Goal: Task Accomplishment & Management: Use online tool/utility

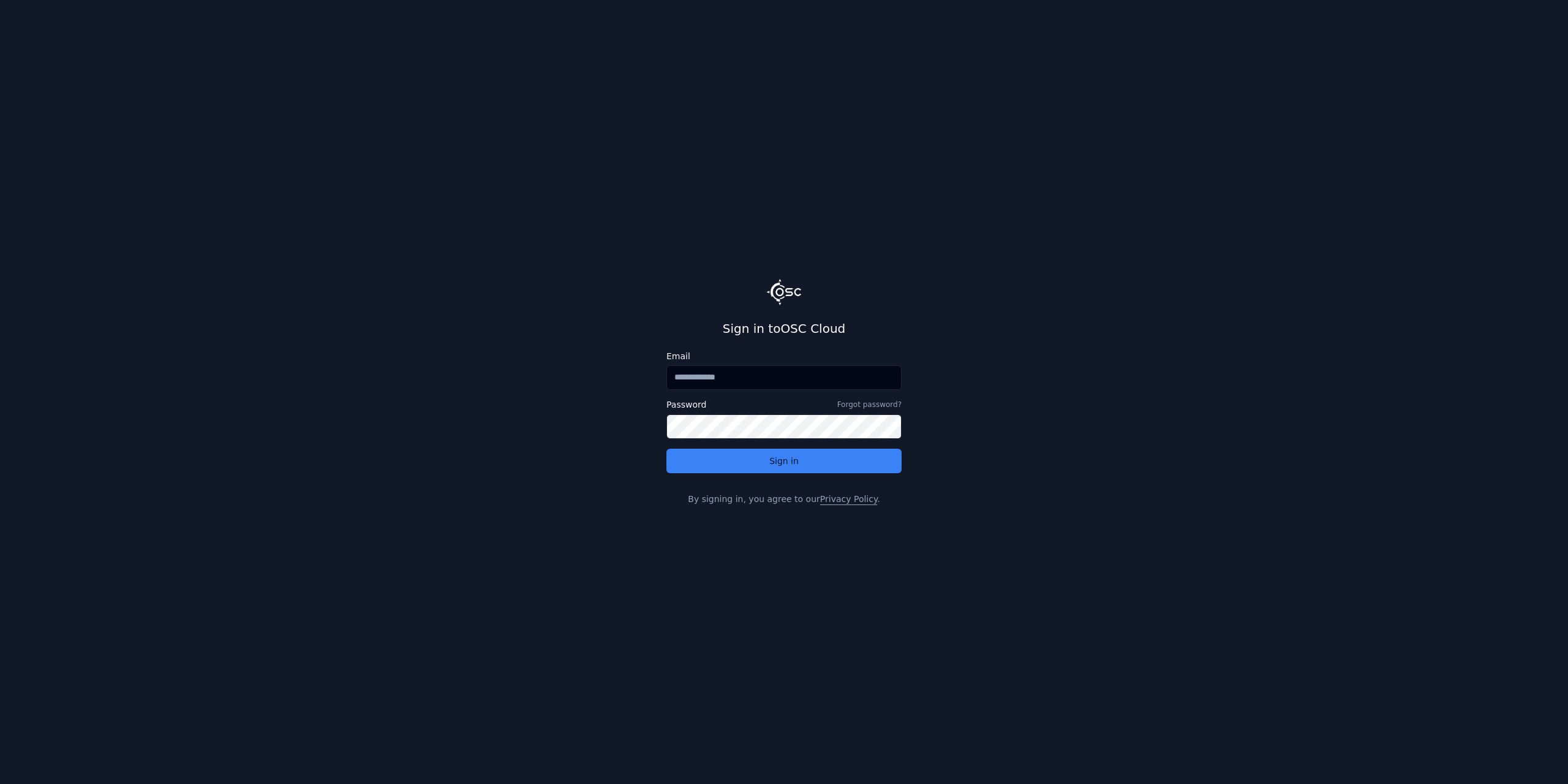
type input "**********"
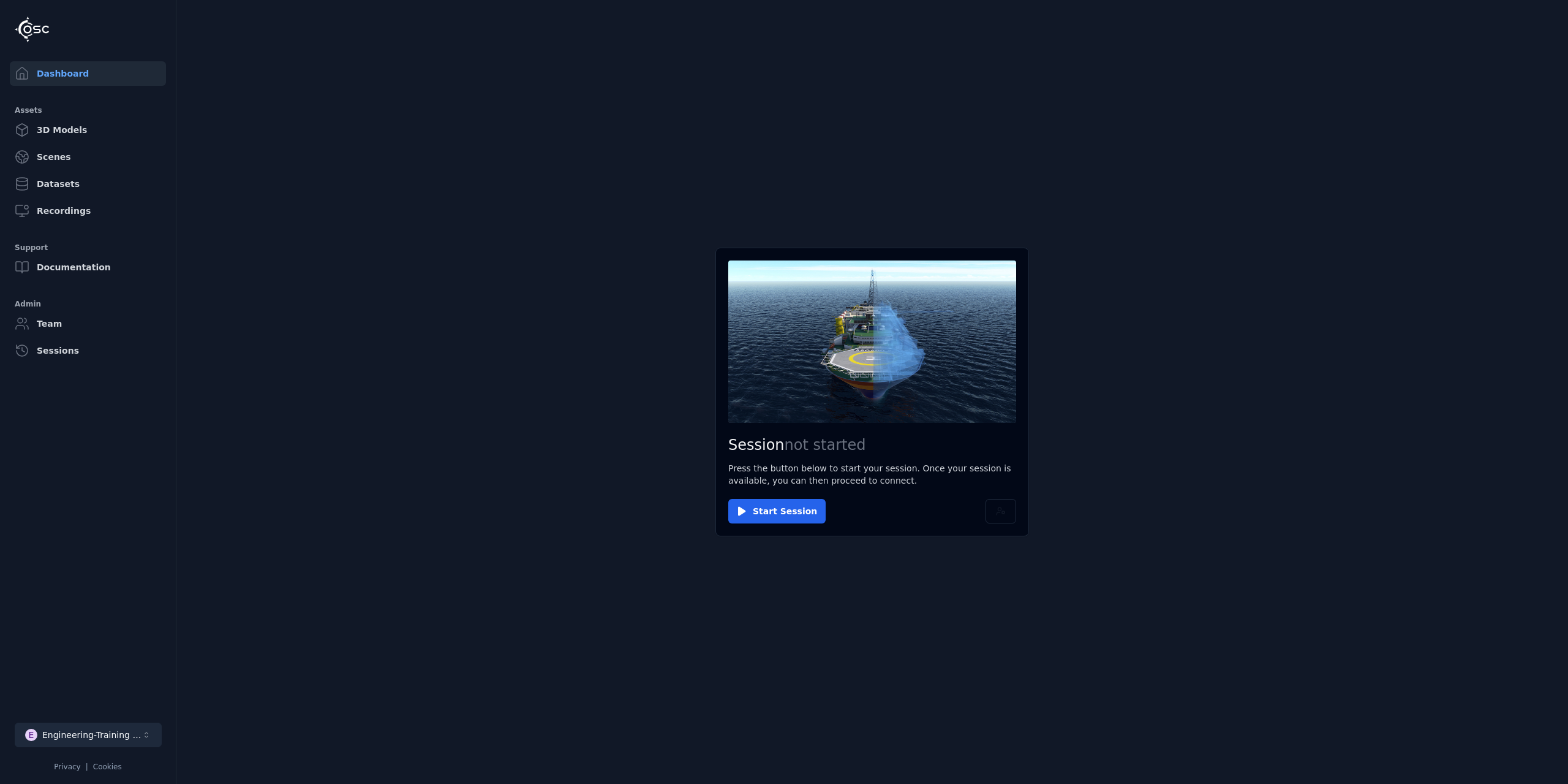
click at [128, 741] on button "E Engineering-Training (SSO Staging)" at bounding box center [88, 735] width 147 height 25
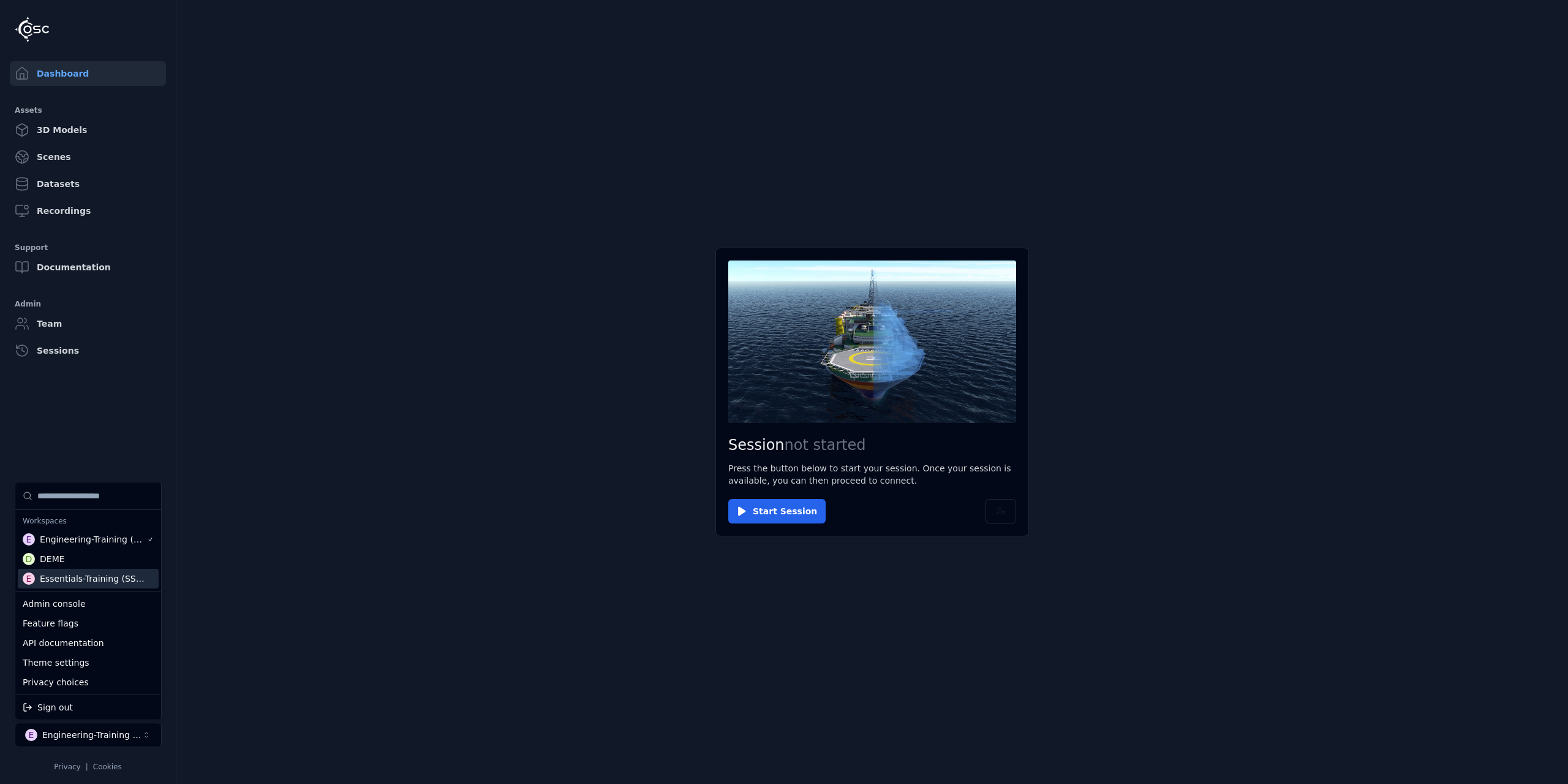
click at [112, 573] on div "Essentials-Training (SSO Staging)" at bounding box center [93, 579] width 106 height 12
click at [642, 636] on html "Dashboard Assets 3D Models Scenes Datasets Recordings Support Documentation Adm…" at bounding box center [784, 392] width 1568 height 784
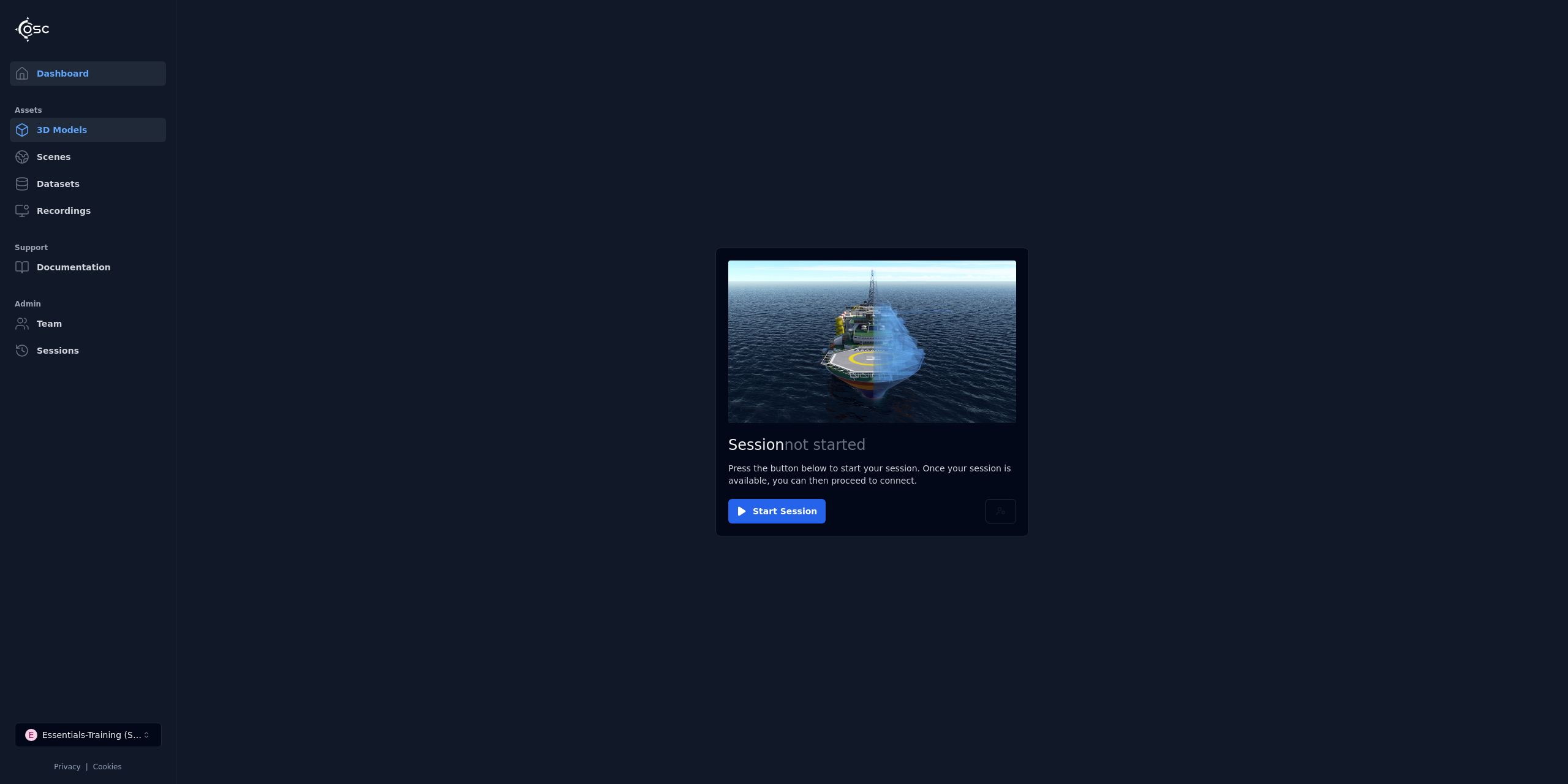
click at [86, 128] on link "3D Models" at bounding box center [88, 130] width 156 height 25
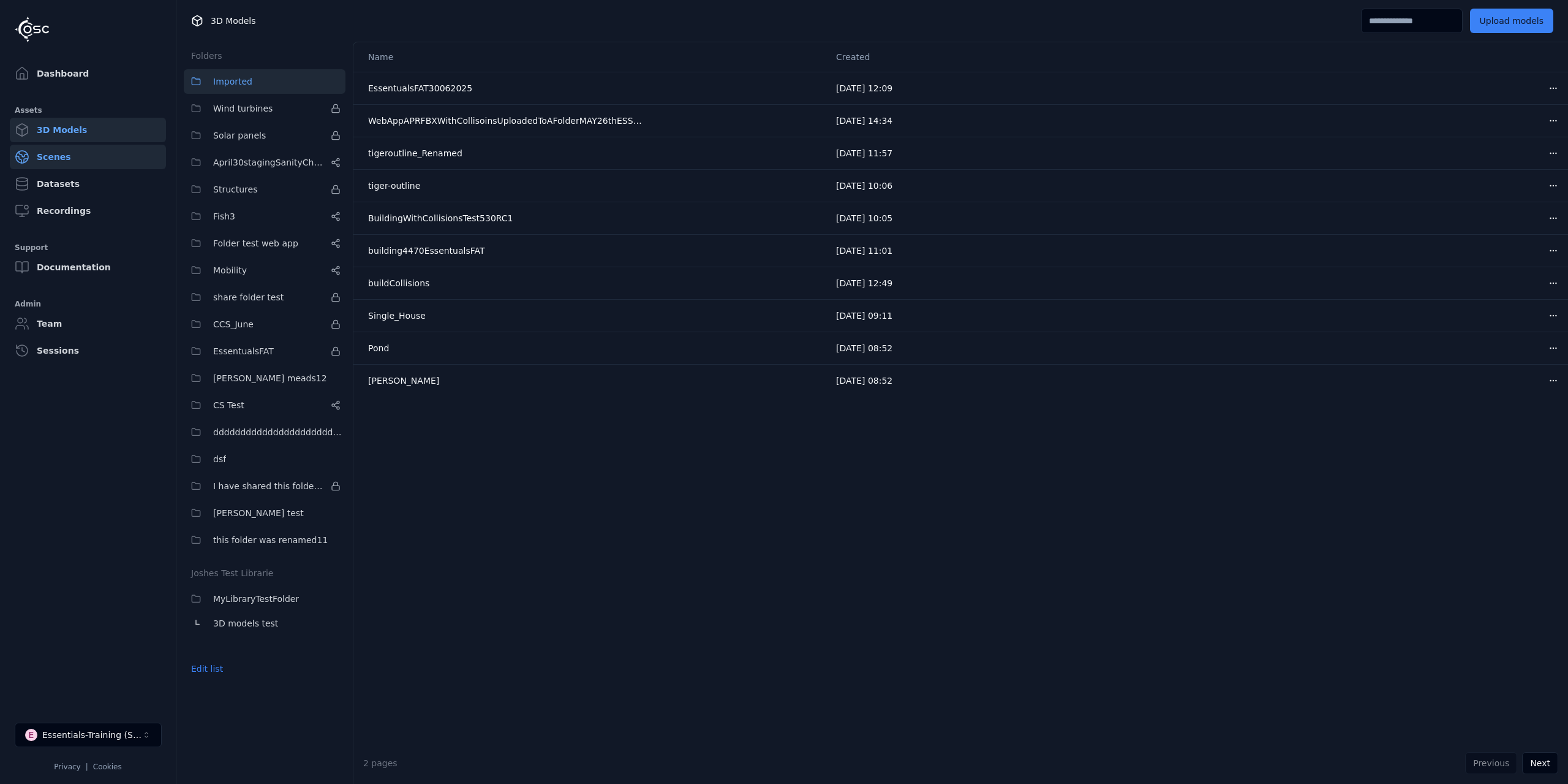
click at [102, 159] on link "Scenes" at bounding box center [88, 157] width 156 height 25
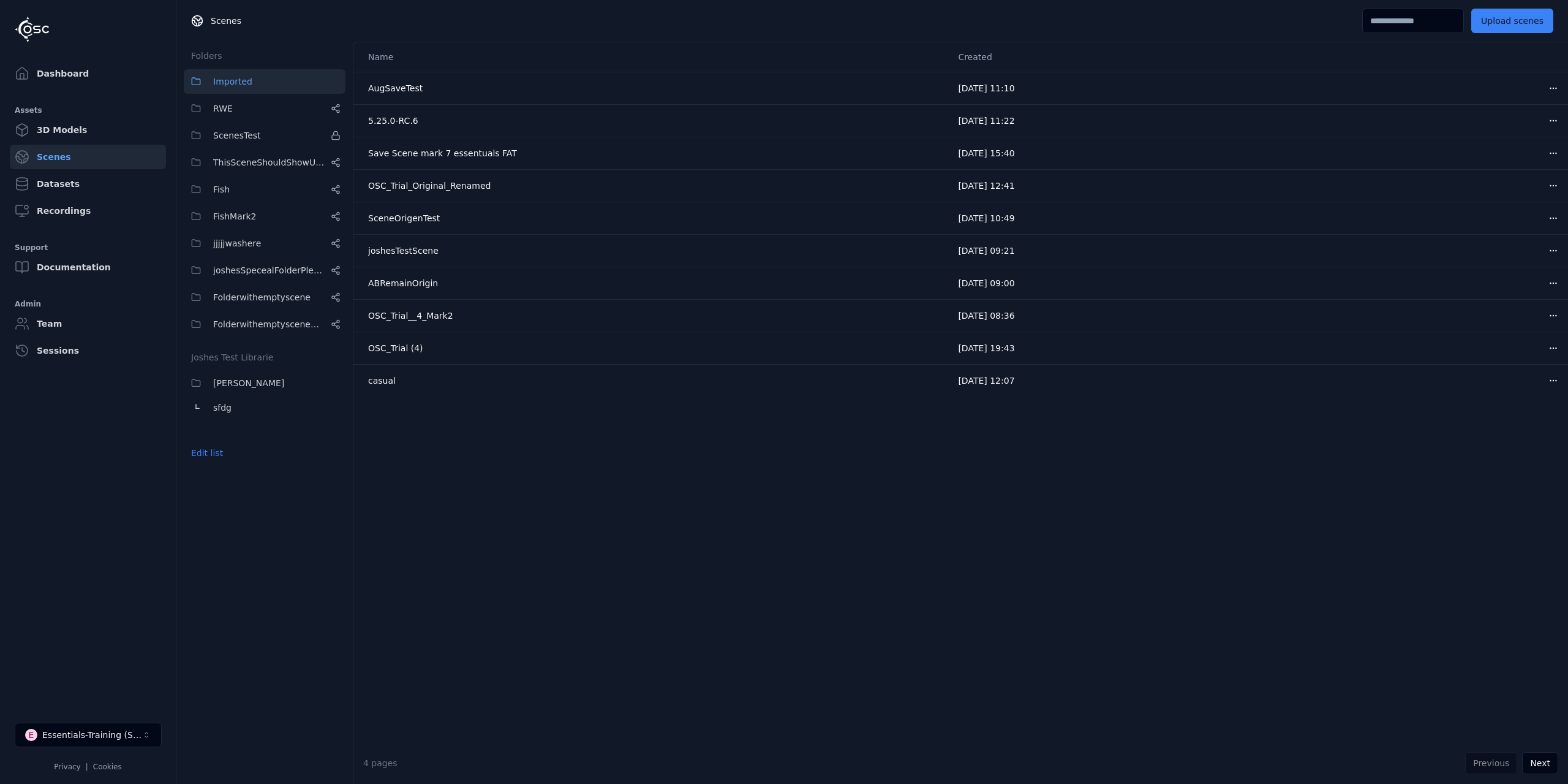
click at [576, 551] on div "Name Created AugSaveTest 12/08/2025, 11:10 Open menu 5.25.0-RC.6 30/06/2025, 11…" at bounding box center [961, 392] width 1215 height 700
click at [224, 455] on button "Edit list" at bounding box center [207, 453] width 47 height 22
click at [220, 453] on link "Create folder" at bounding box center [219, 453] width 56 height 12
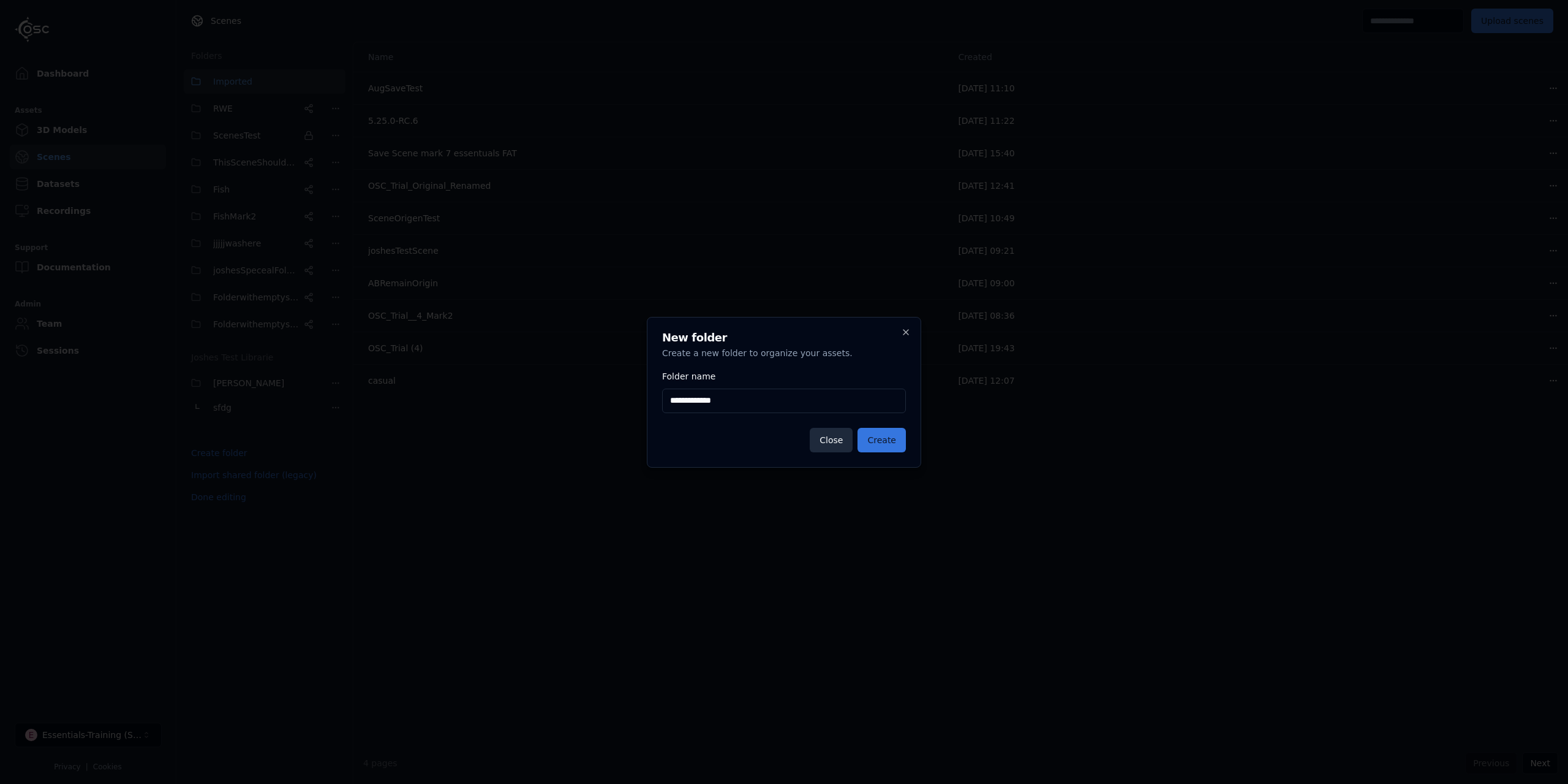
type input "**********"
click at [885, 445] on button "Create" at bounding box center [882, 440] width 49 height 25
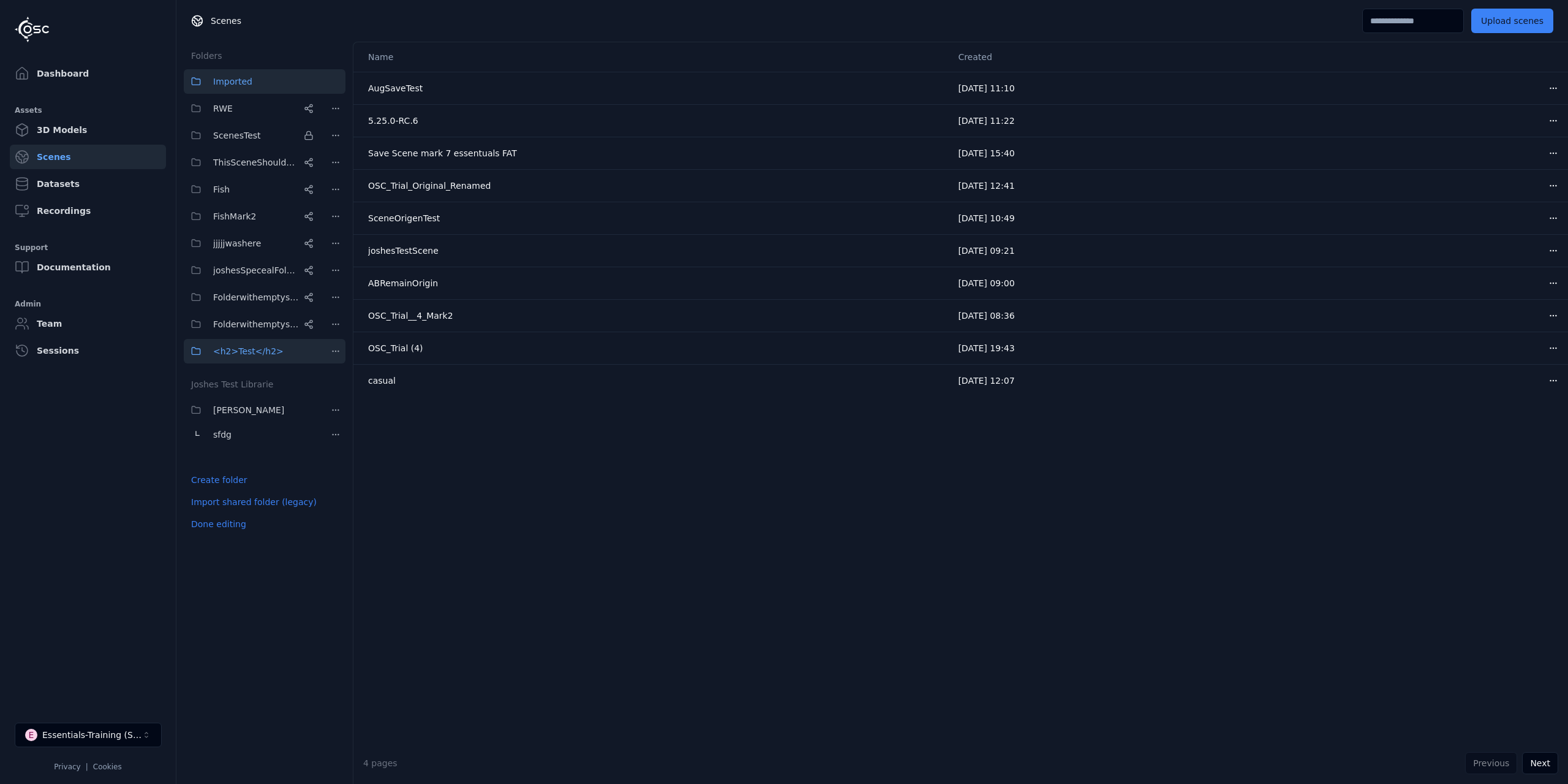
click at [328, 351] on html "Dashboard Assets 3D Models Scenes Datasets Recordings Support Documentation Adm…" at bounding box center [784, 392] width 1568 height 784
click at [344, 431] on div "Delete" at bounding box center [340, 435] width 82 height 20
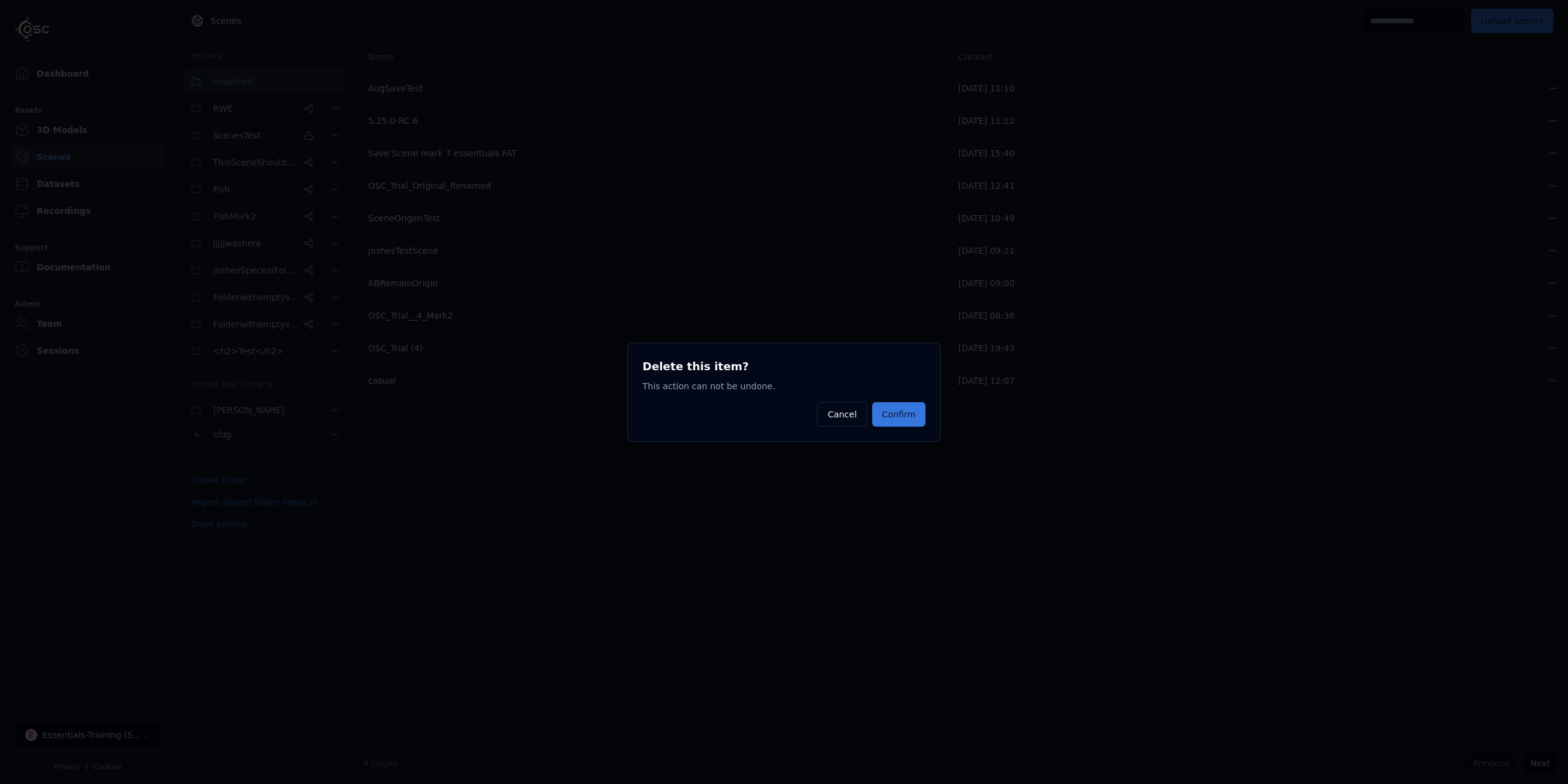
click at [911, 419] on button "Confirm" at bounding box center [899, 415] width 54 height 25
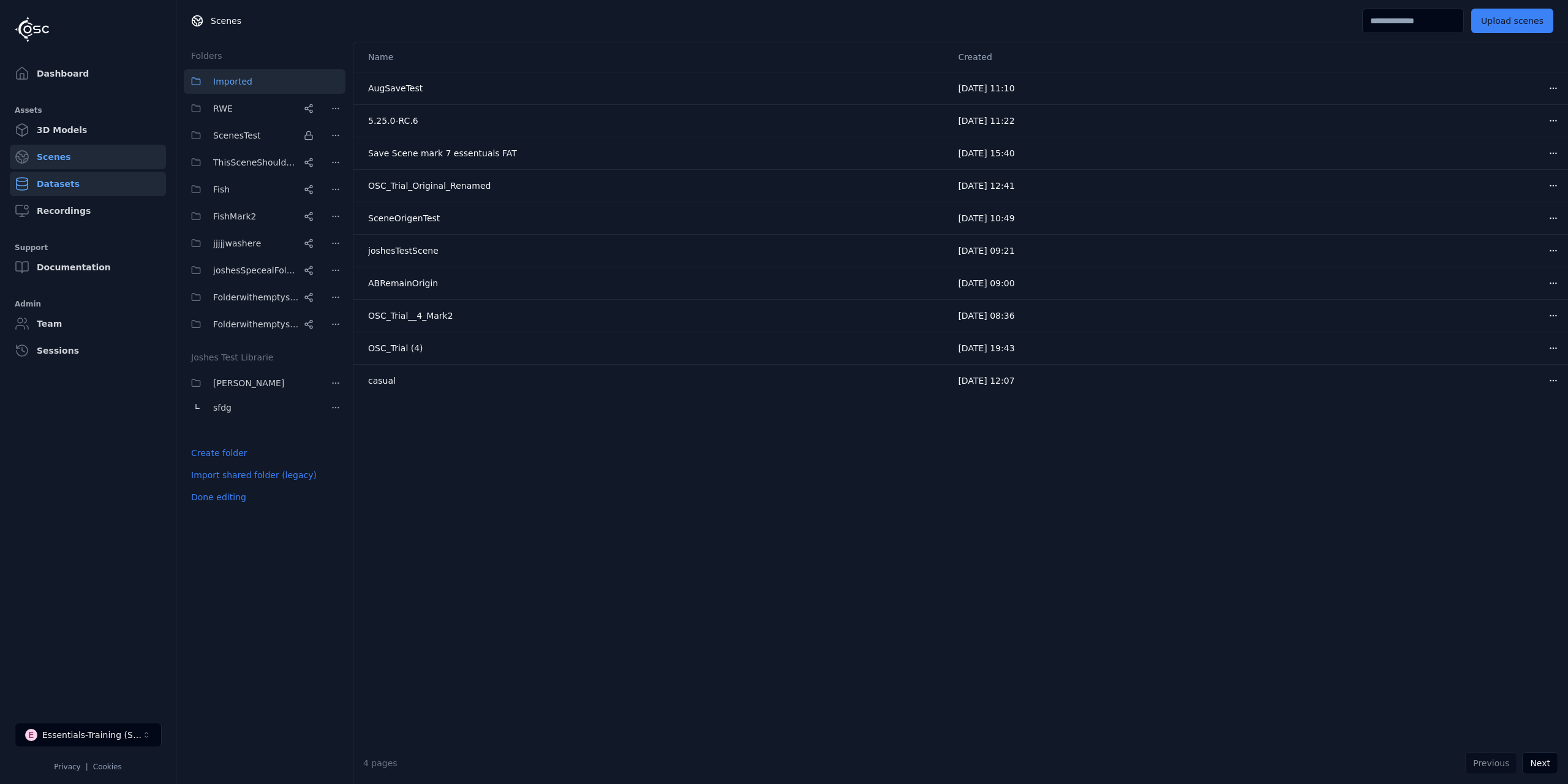
click at [75, 187] on link "Datasets" at bounding box center [88, 184] width 156 height 25
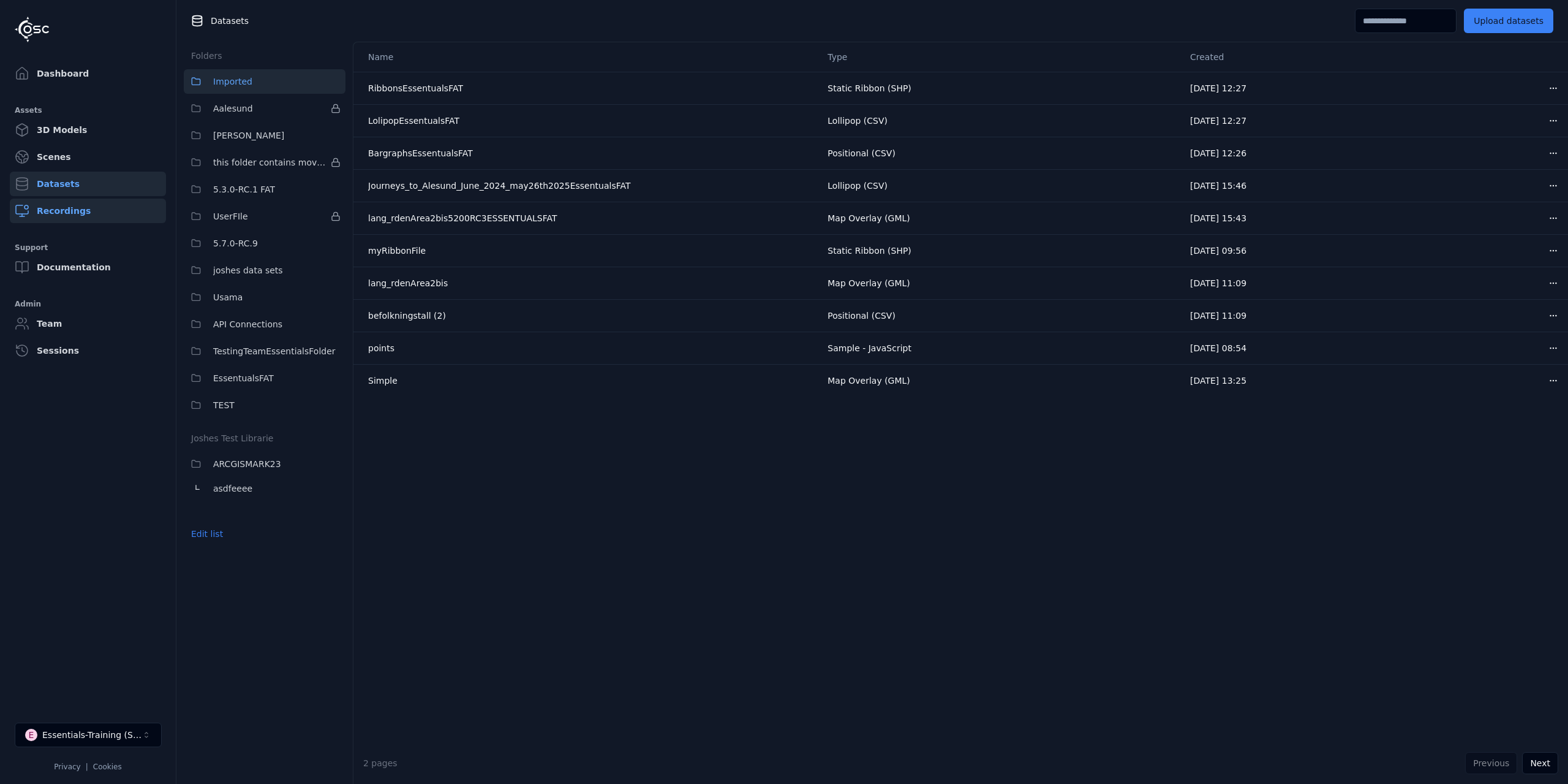
click at [79, 203] on link "Recordings" at bounding box center [88, 211] width 156 height 25
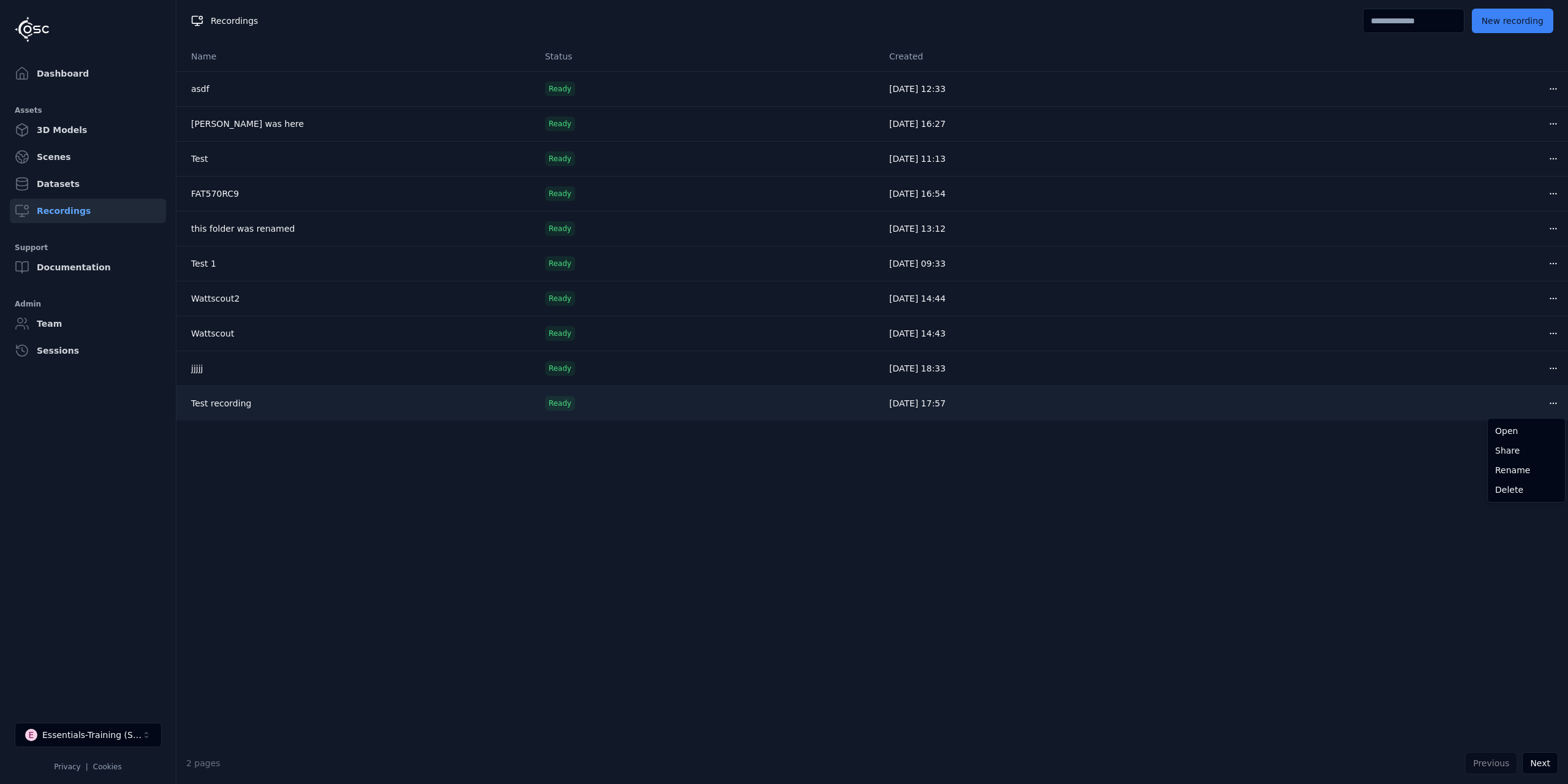
click at [1563, 404] on html "Dashboard Assets 3D Models Scenes Datasets Recordings Support Documentation Adm…" at bounding box center [784, 392] width 1568 height 784
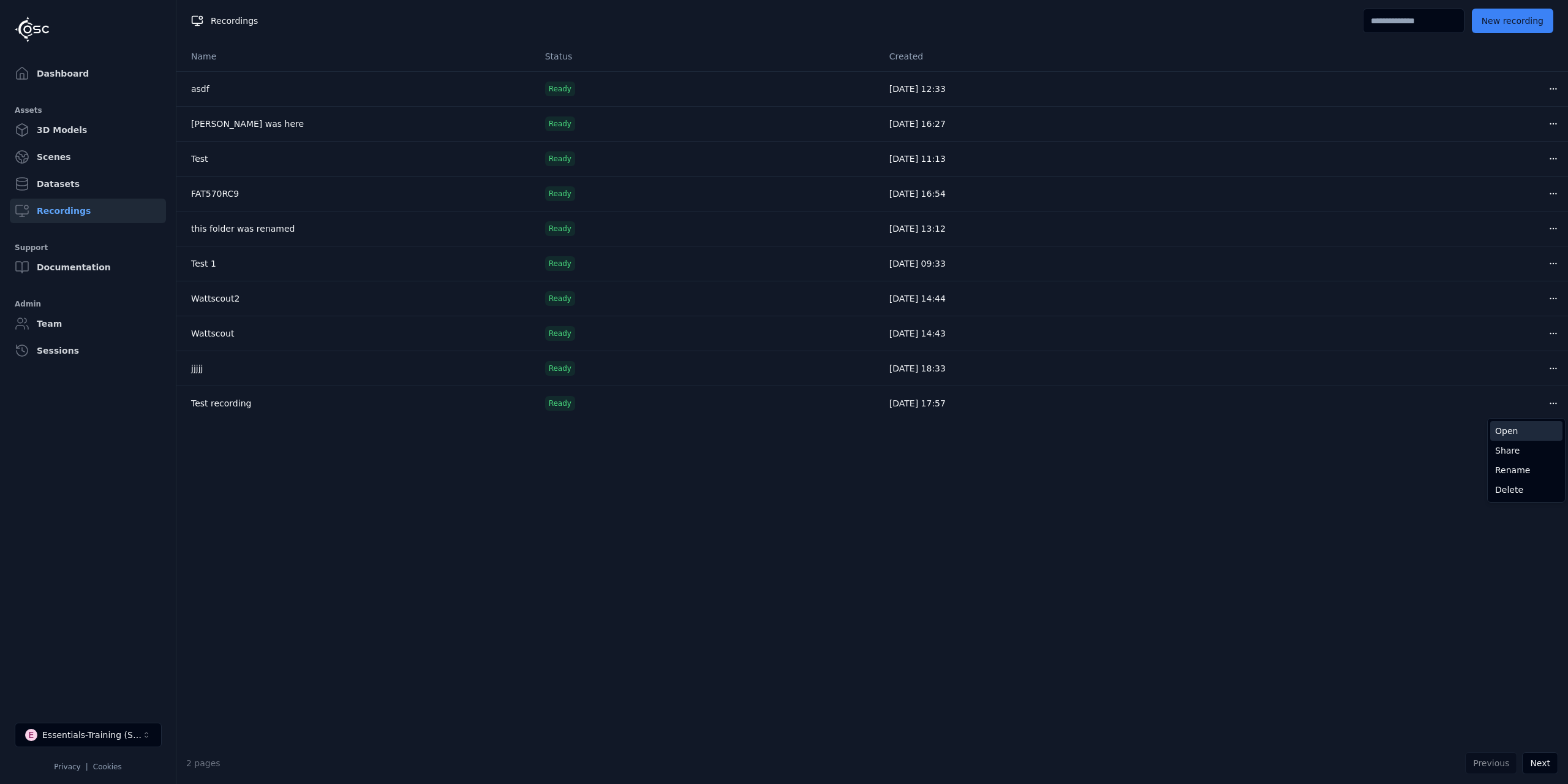
click at [1520, 435] on div "Open" at bounding box center [1526, 430] width 72 height 20
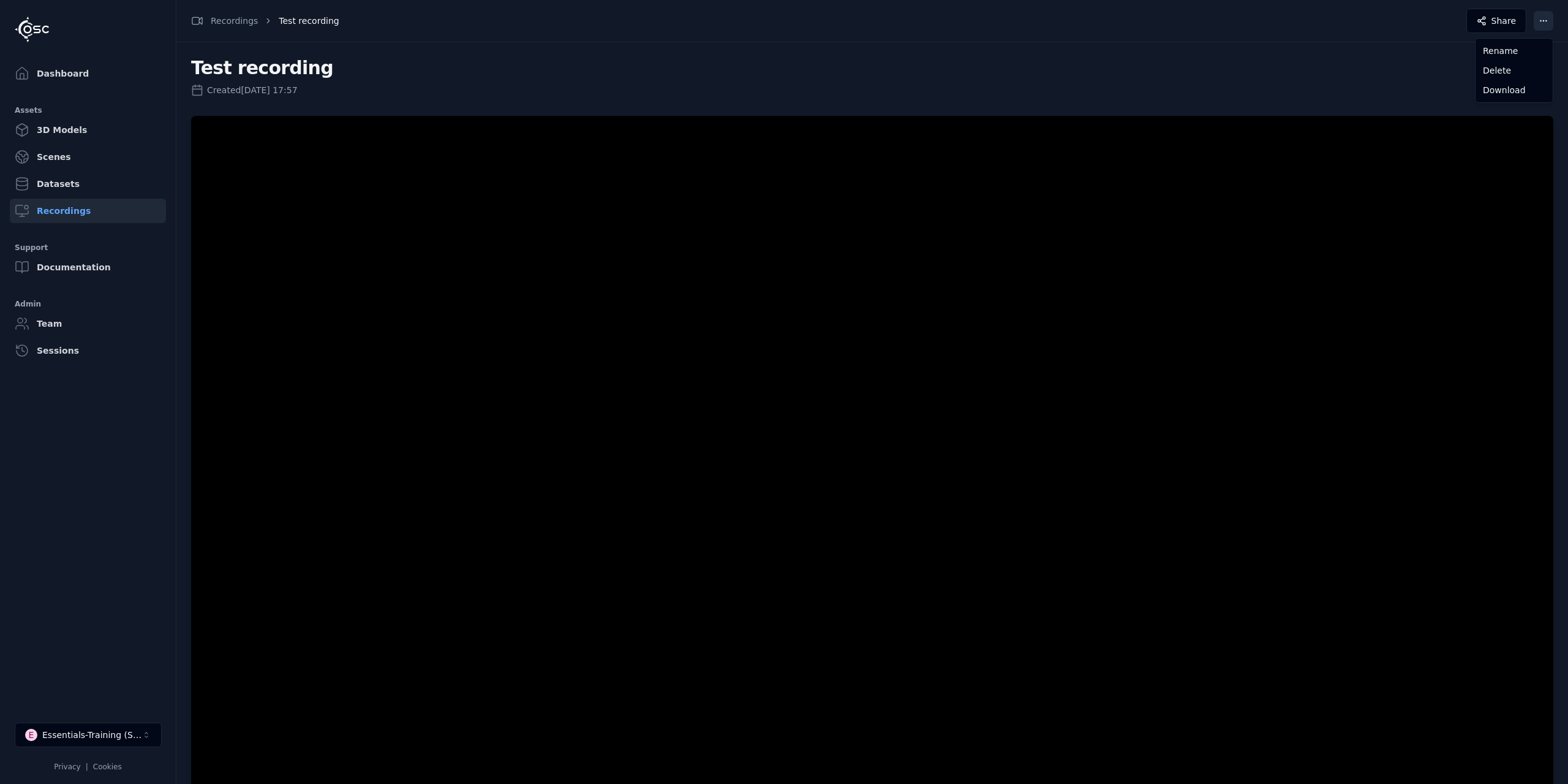
click at [1543, 26] on html "Dashboard Assets 3D Models Scenes Datasets Recordings Support Documentation Adm…" at bounding box center [784, 392] width 1568 height 784
click at [100, 616] on html "Dashboard Assets 3D Models Scenes Datasets Recordings Support Documentation Adm…" at bounding box center [784, 392] width 1568 height 784
click at [51, 69] on link "Dashboard" at bounding box center [88, 73] width 156 height 25
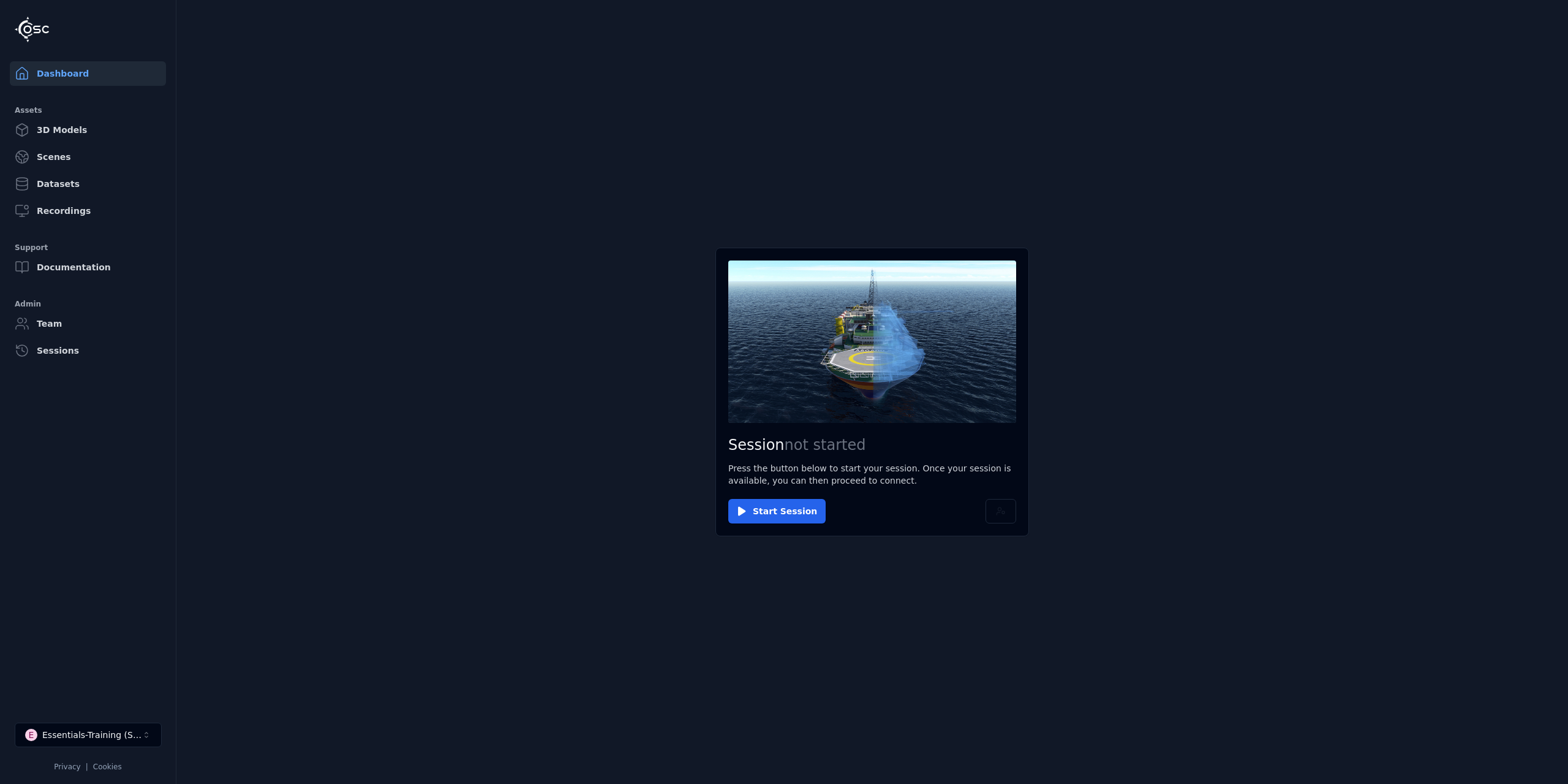
click at [56, 75] on link "Dashboard" at bounding box center [88, 73] width 156 height 25
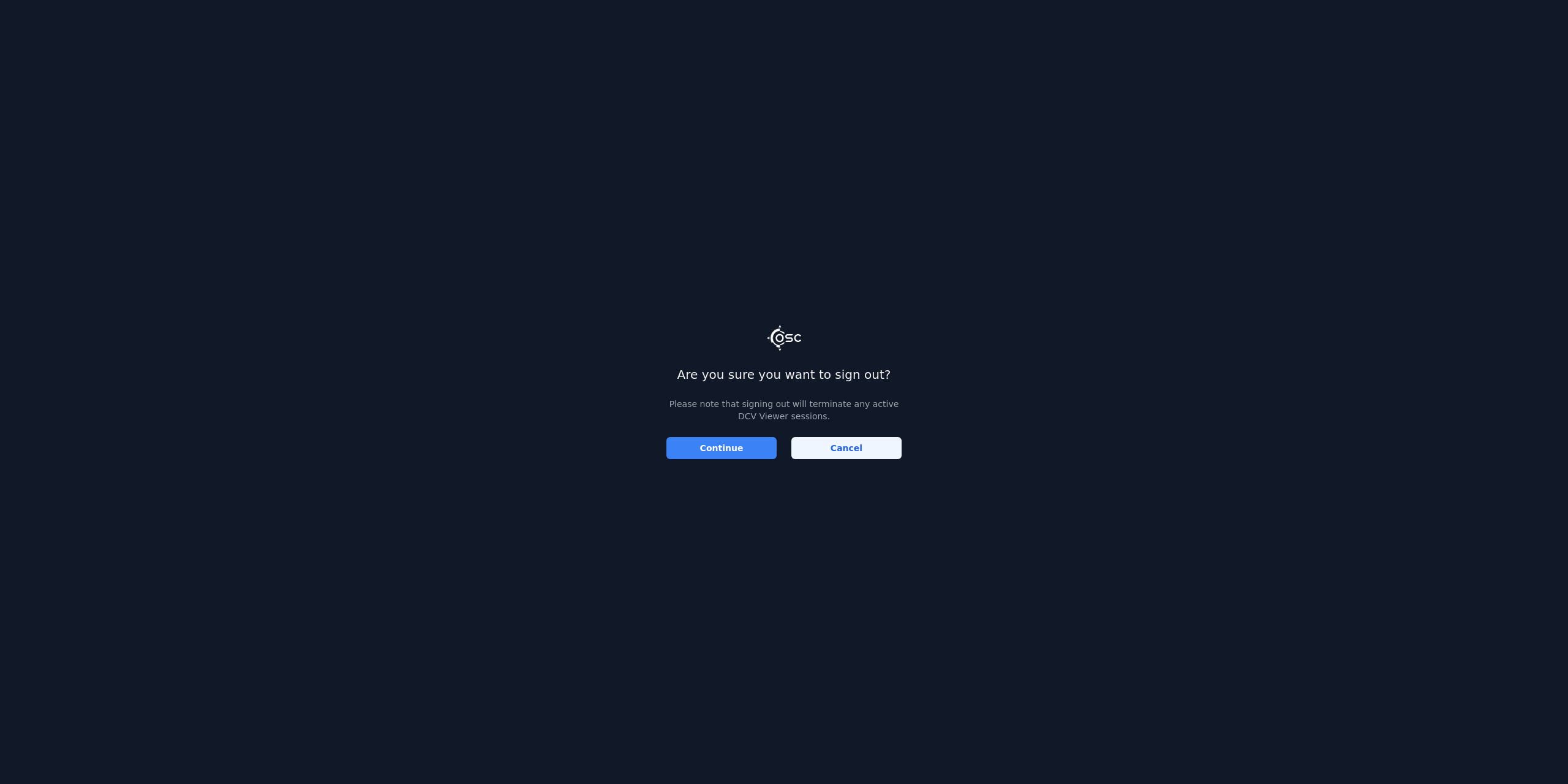
click at [723, 448] on button "Continue" at bounding box center [721, 448] width 110 height 22
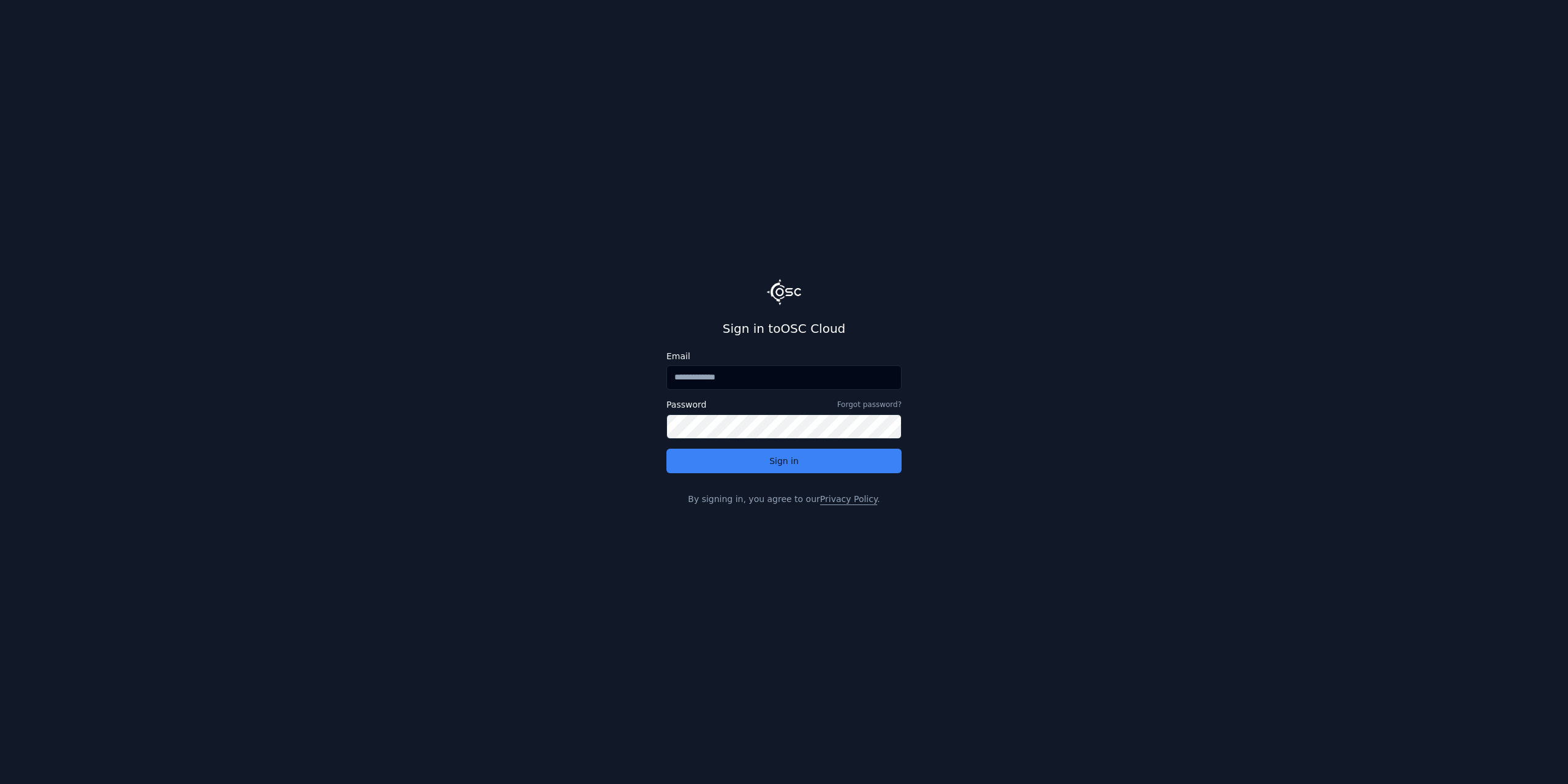
click at [773, 376] on input "Email" at bounding box center [784, 378] width 235 height 25
type input "**********"
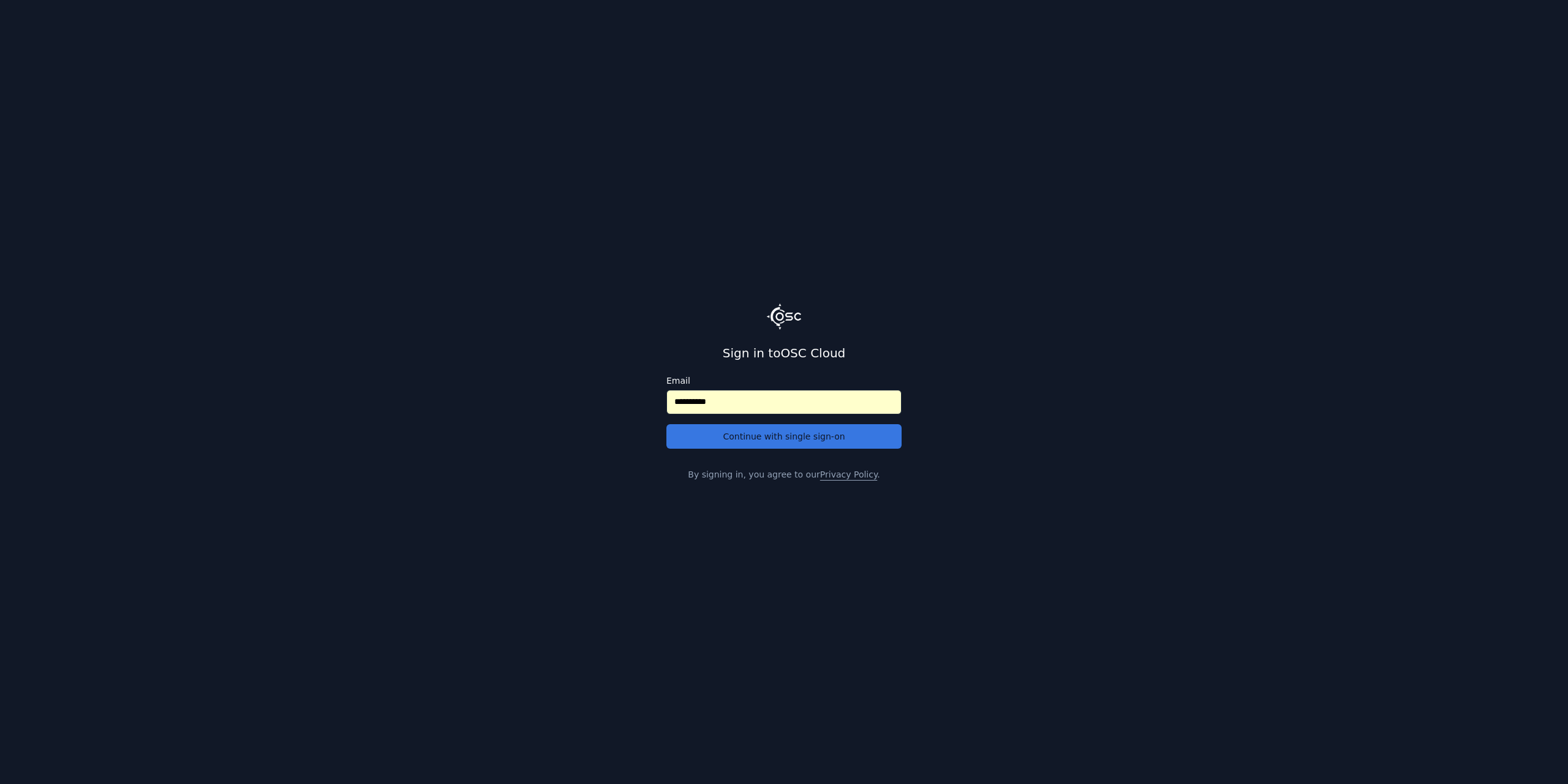
click at [819, 441] on button "Continue with single sign-on" at bounding box center [784, 437] width 235 height 25
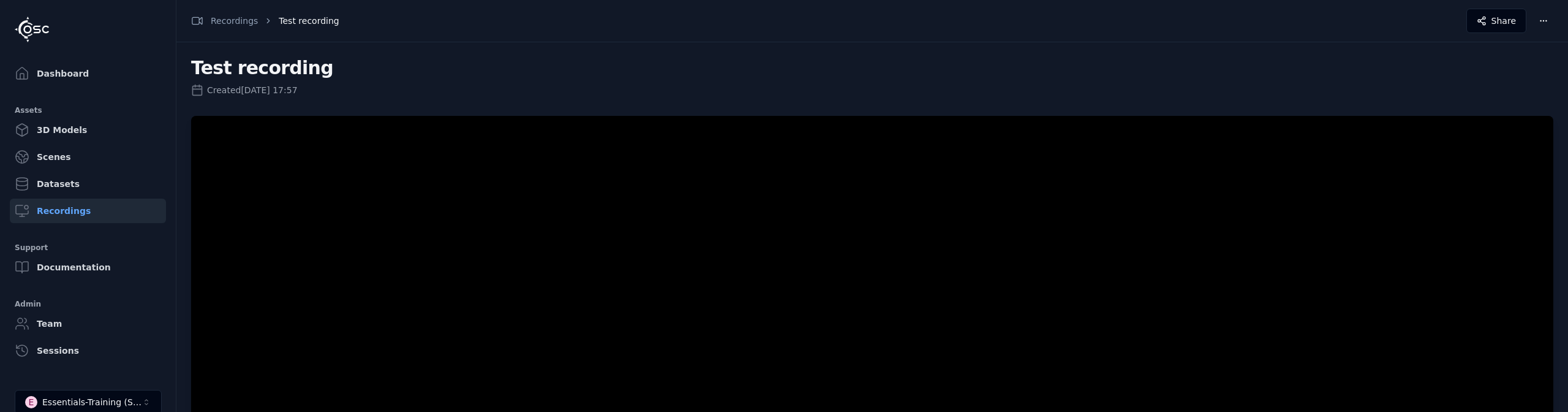
click at [143, 23] on div at bounding box center [87, 29] width 146 height 39
click at [75, 211] on link "Recordings" at bounding box center [88, 211] width 156 height 25
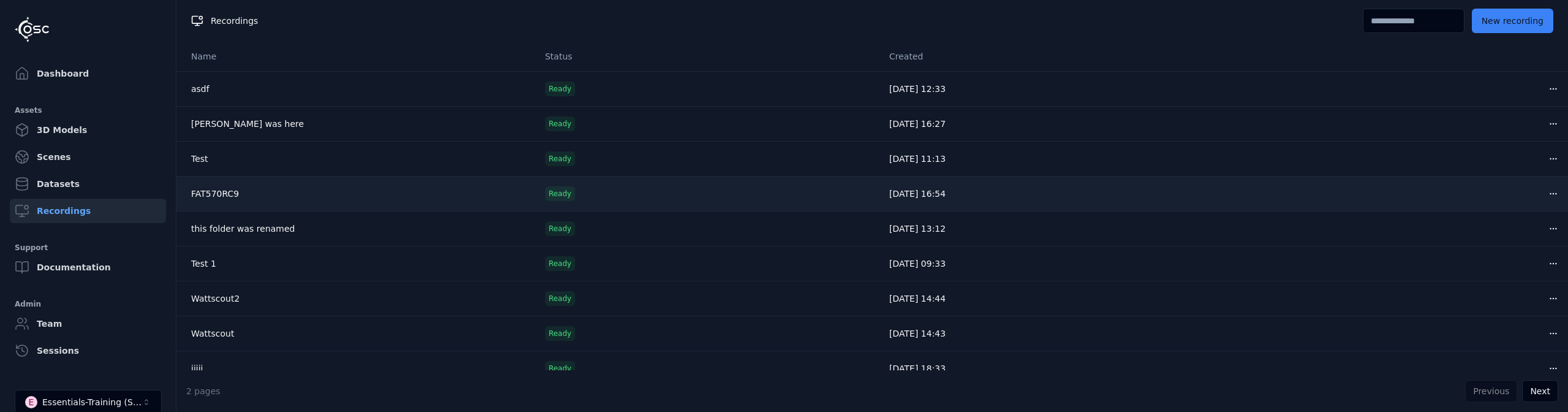
scroll to position [50, 0]
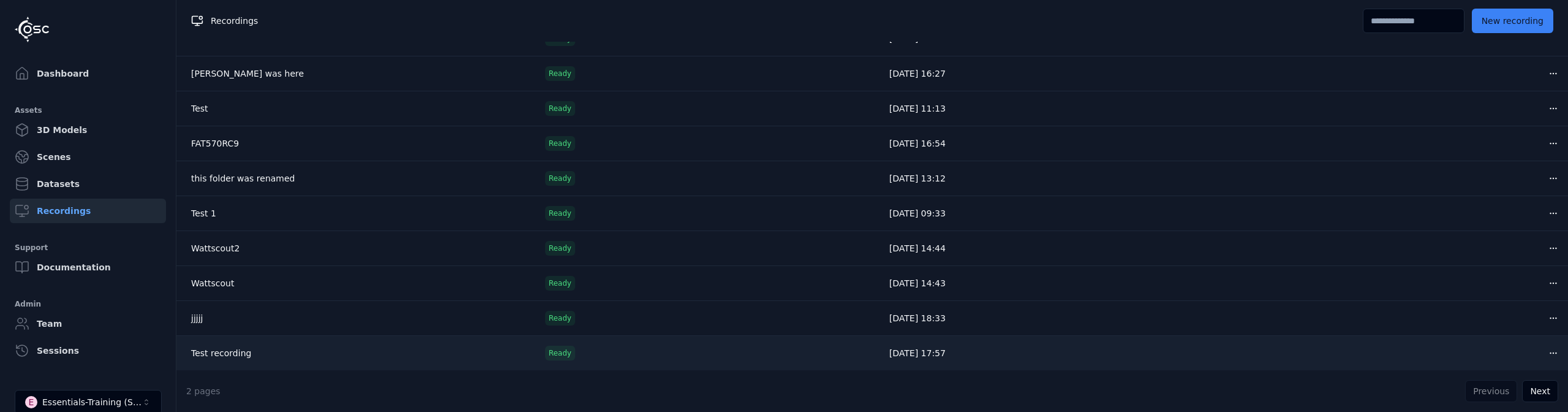
click at [1554, 354] on html "Dashboard Assets 3D Models Scenes Datasets Recordings Support Documentation Adm…" at bounding box center [784, 206] width 1568 height 412
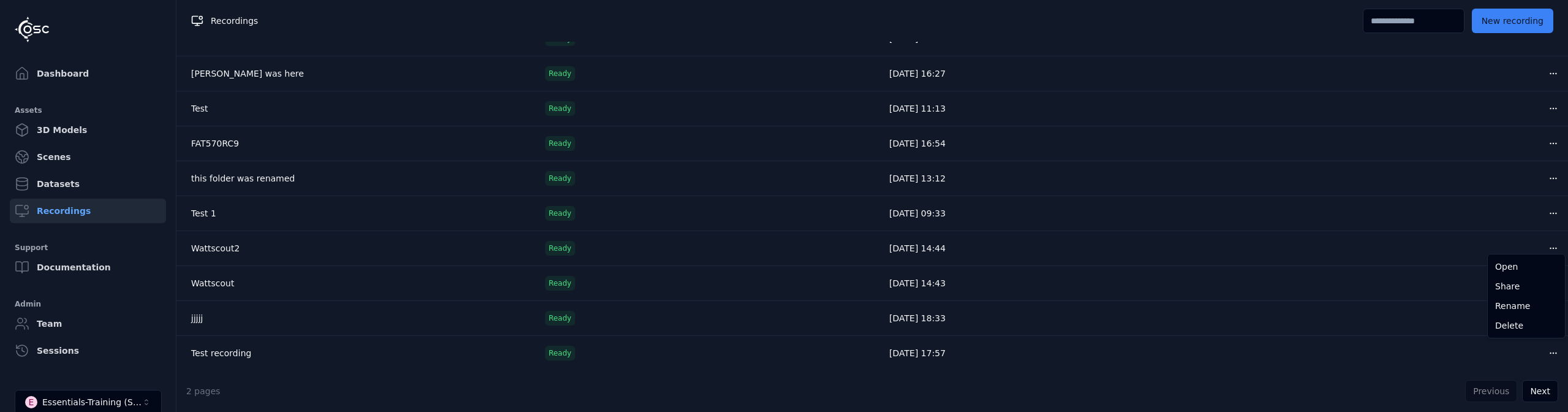
click at [1084, 14] on html "Dashboard Assets 3D Models Scenes Datasets Recordings Support Documentation Adm…" at bounding box center [784, 206] width 1568 height 412
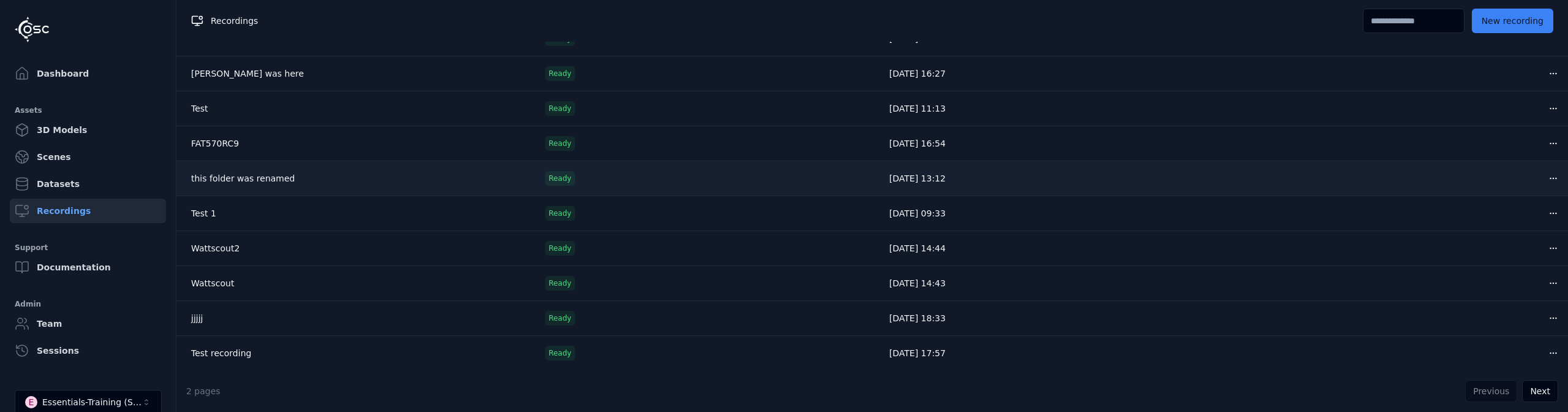
scroll to position [0, 0]
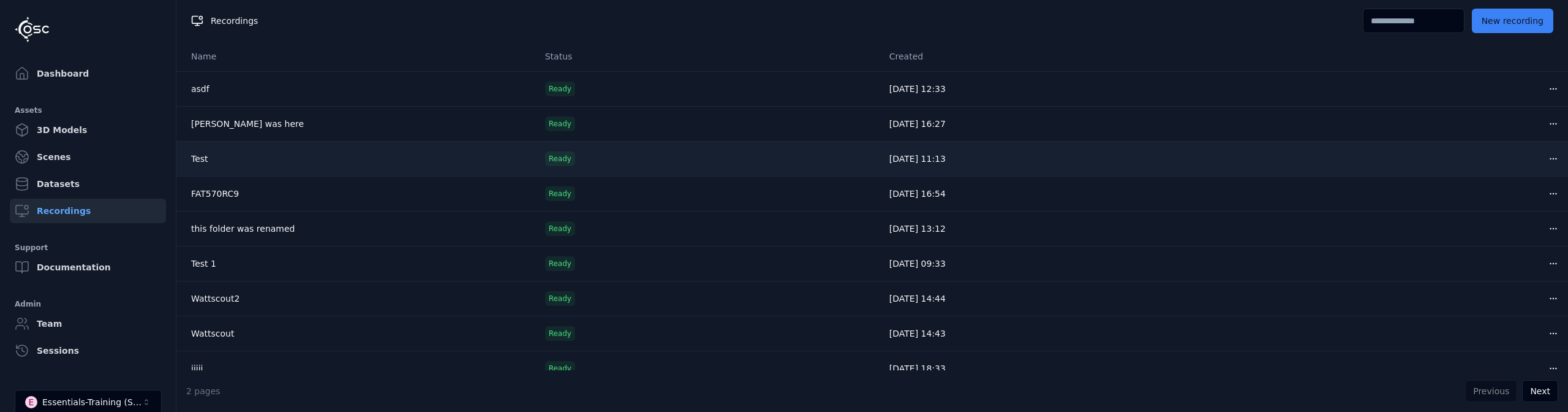
click at [194, 161] on link "Test" at bounding box center [199, 159] width 17 height 10
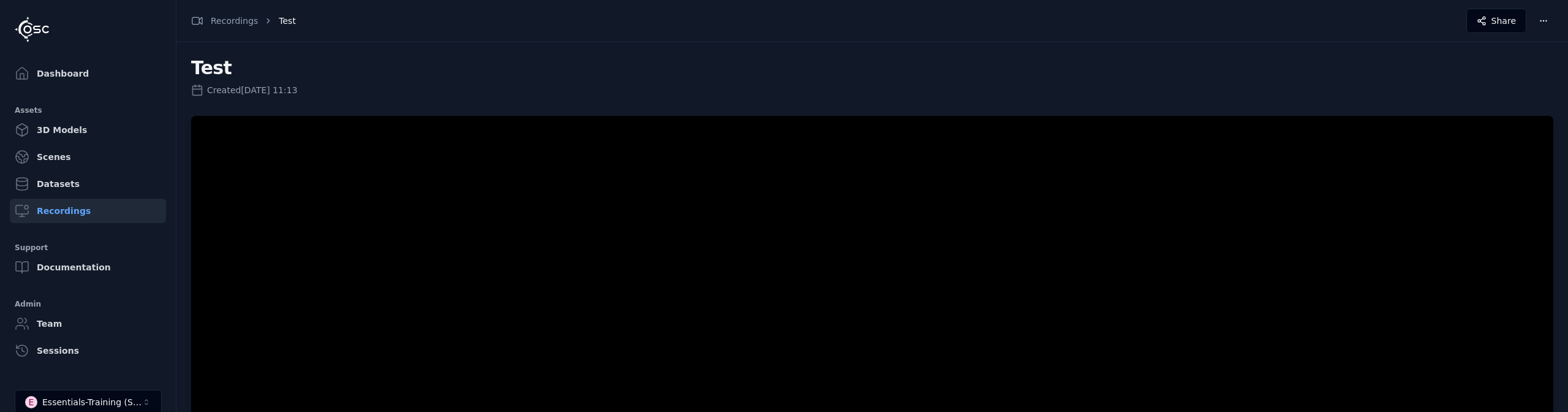
scroll to position [249, 0]
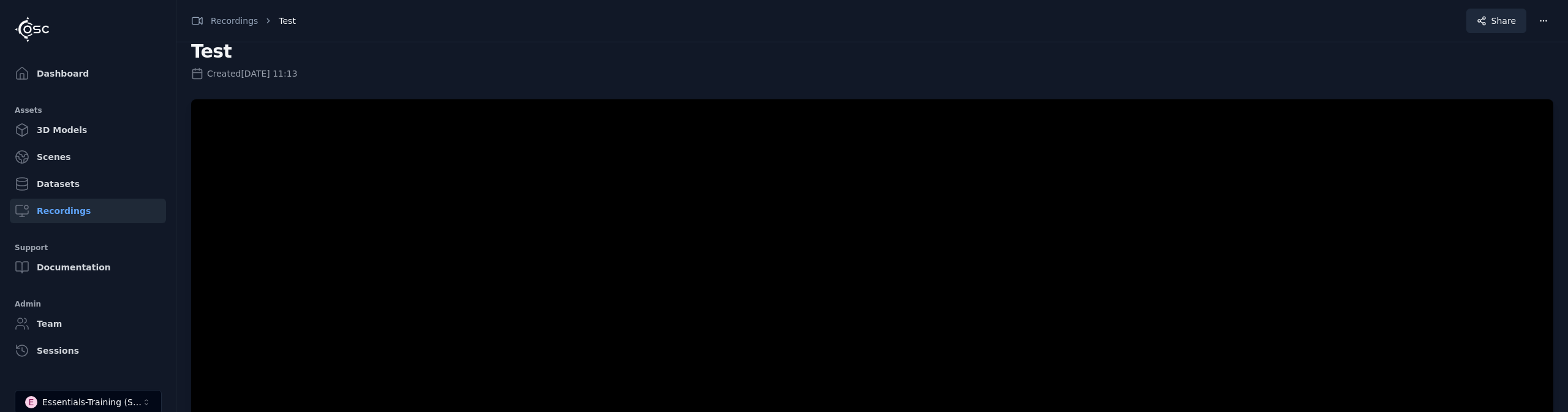
click at [1502, 10] on button "Share" at bounding box center [1496, 21] width 60 height 25
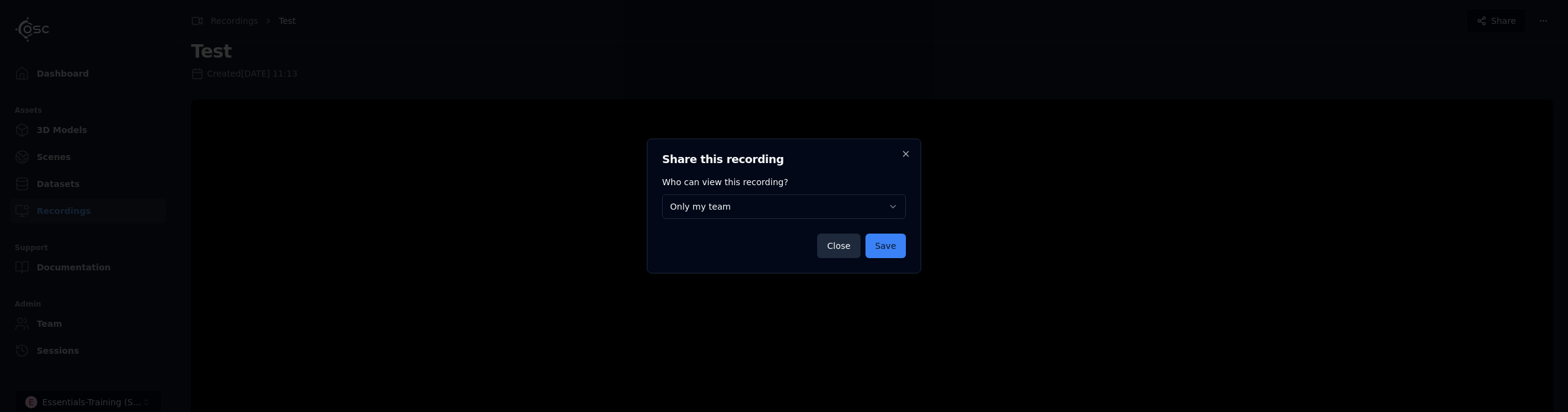
scroll to position [0, 0]
click at [889, 203] on body "**********" at bounding box center [784, 206] width 1568 height 412
select select "****"
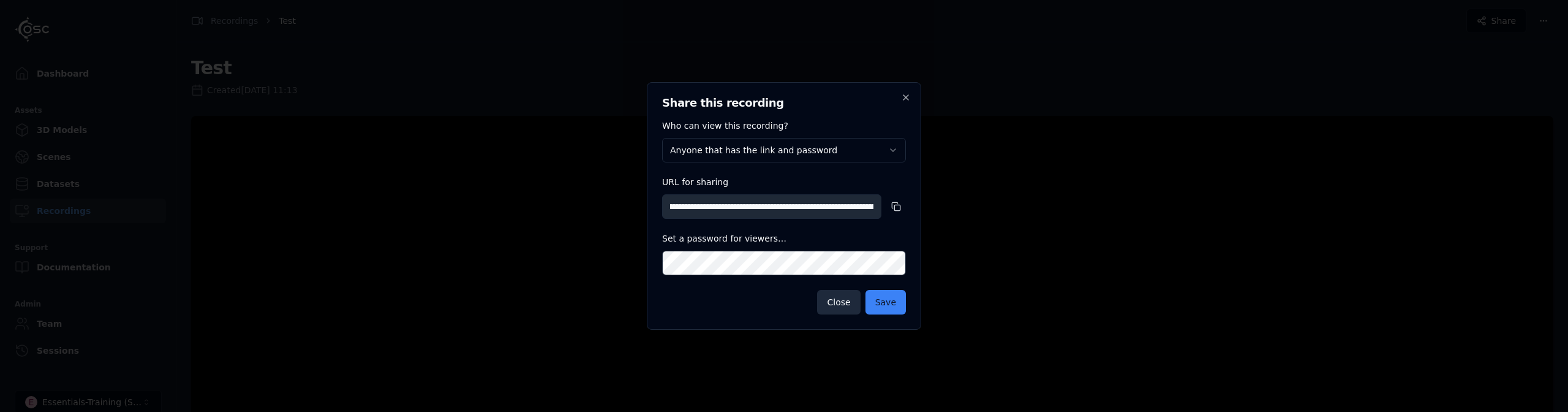
scroll to position [0, 116]
drag, startPoint x: 736, startPoint y: 211, endPoint x: 898, endPoint y: 210, distance: 162.0
click at [881, 210] on input "**********" at bounding box center [772, 207] width 220 height 25
click at [896, 207] on icon "button" at bounding box center [896, 207] width 10 height 10
click at [848, 306] on button "Close" at bounding box center [839, 302] width 43 height 25
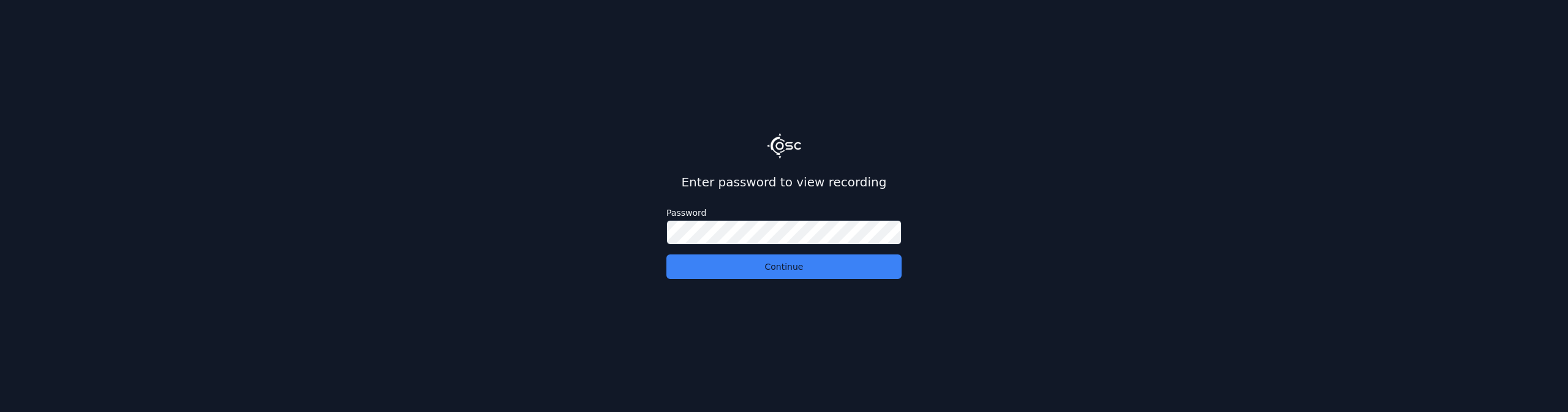
click at [1042, 250] on div "Enter password to view recording Password Continue" at bounding box center [784, 206] width 1568 height 412
click at [801, 268] on button "Continue" at bounding box center [784, 266] width 235 height 25
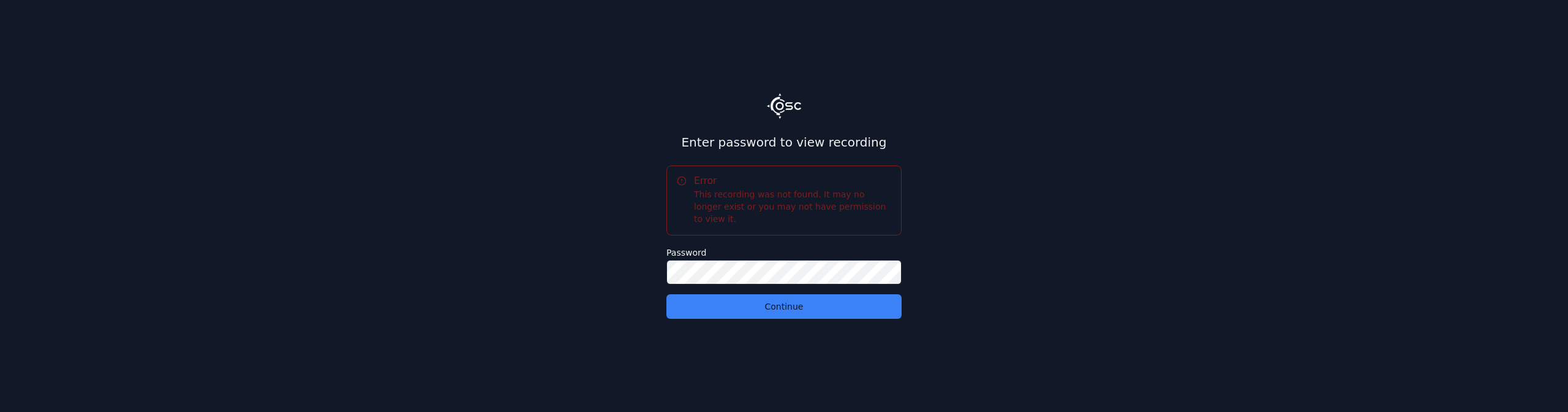
click at [666, 294] on button "Continue" at bounding box center [784, 306] width 235 height 25
click at [514, 196] on div "Enter password to view recording Error This recording was not found. It may no …" at bounding box center [784, 206] width 1568 height 412
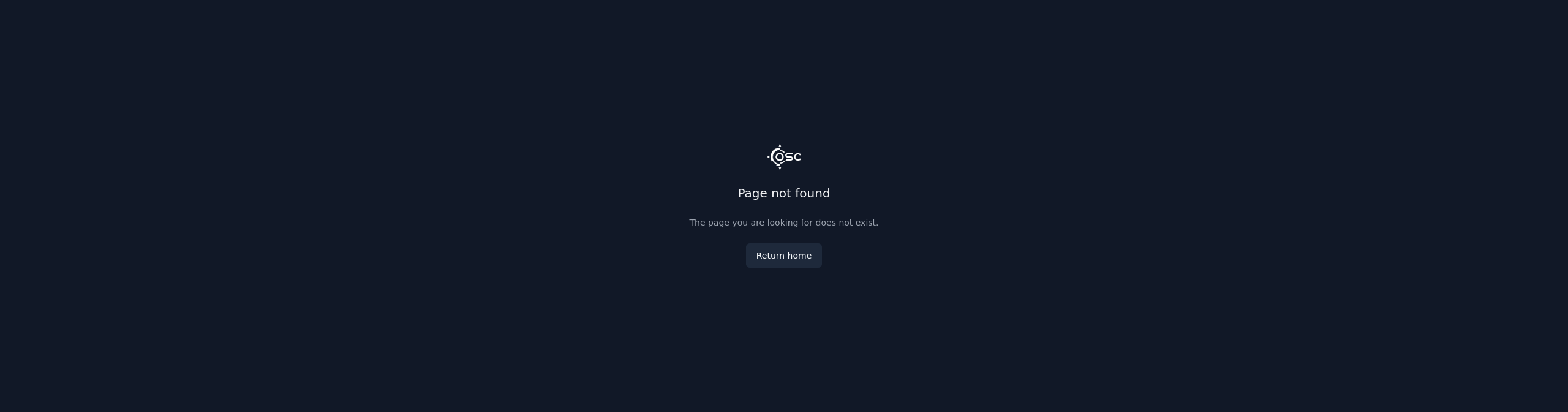
click at [801, 255] on button "Return home" at bounding box center [784, 255] width 77 height 25
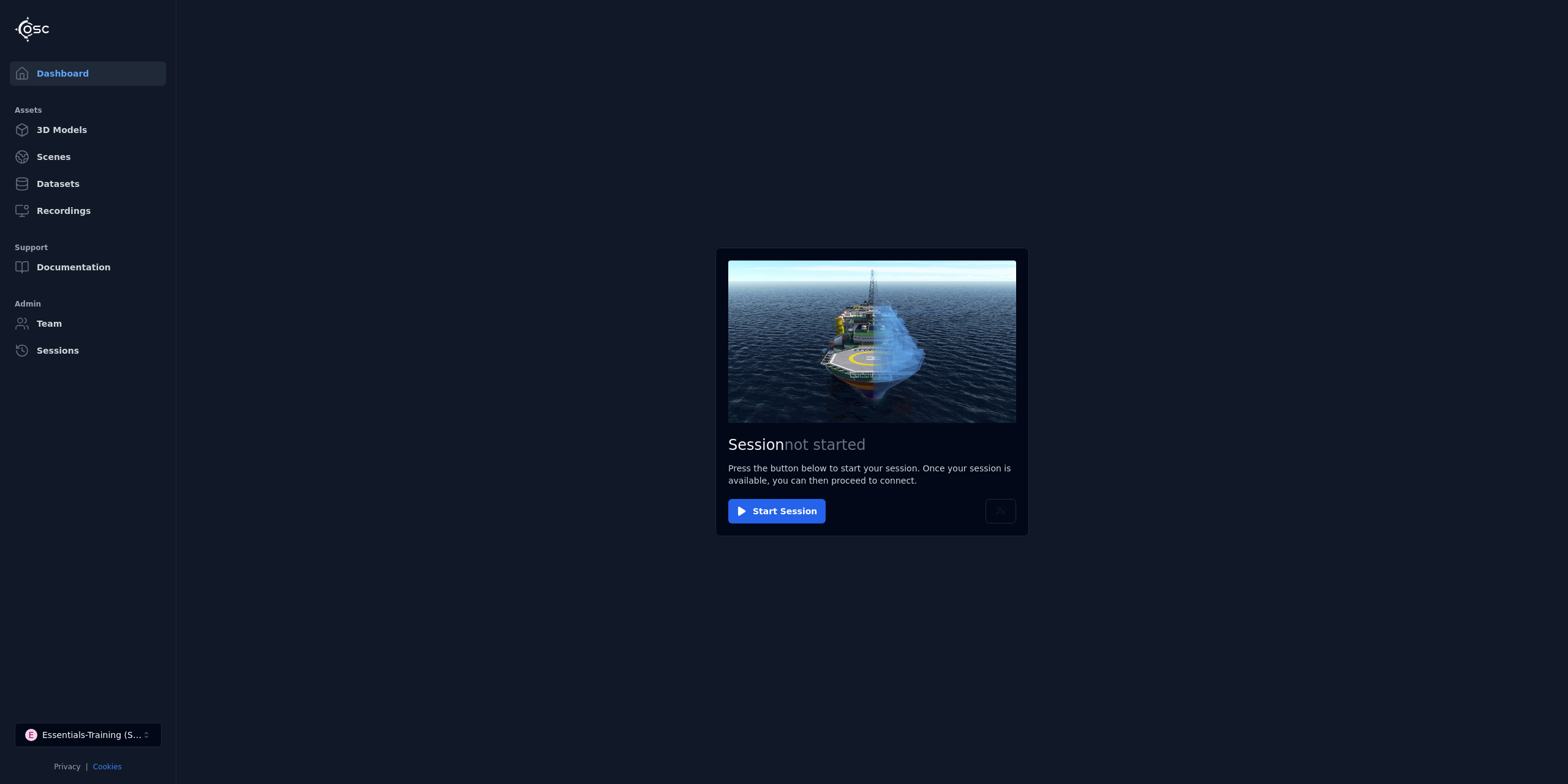
click at [109, 411] on link "Cookies" at bounding box center [108, 766] width 29 height 8
click at [58, 356] on link "Sessions" at bounding box center [88, 351] width 156 height 25
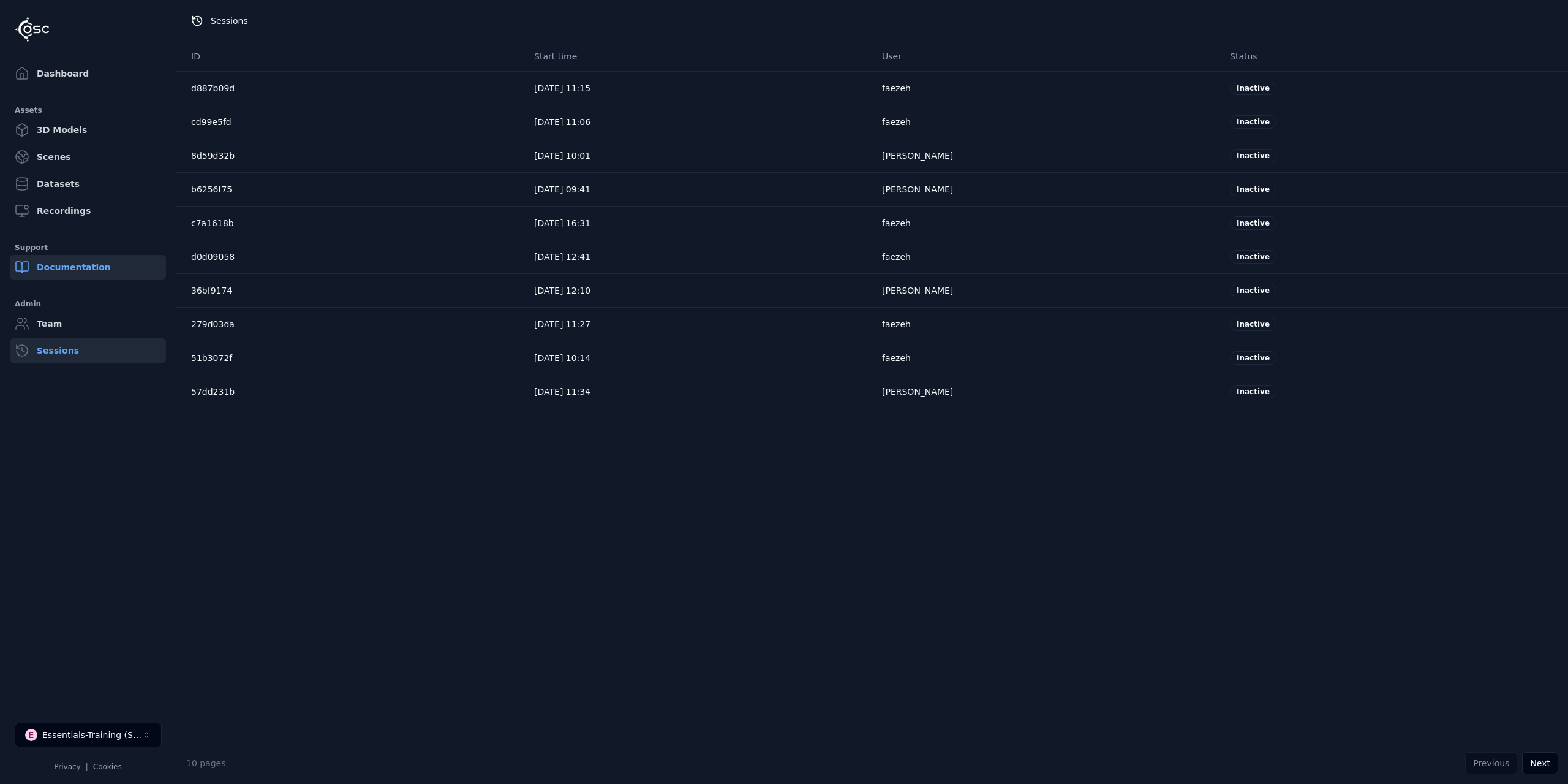
click at [80, 275] on link "Documentation" at bounding box center [88, 267] width 156 height 25
click at [96, 134] on link "3D Models" at bounding box center [88, 130] width 156 height 25
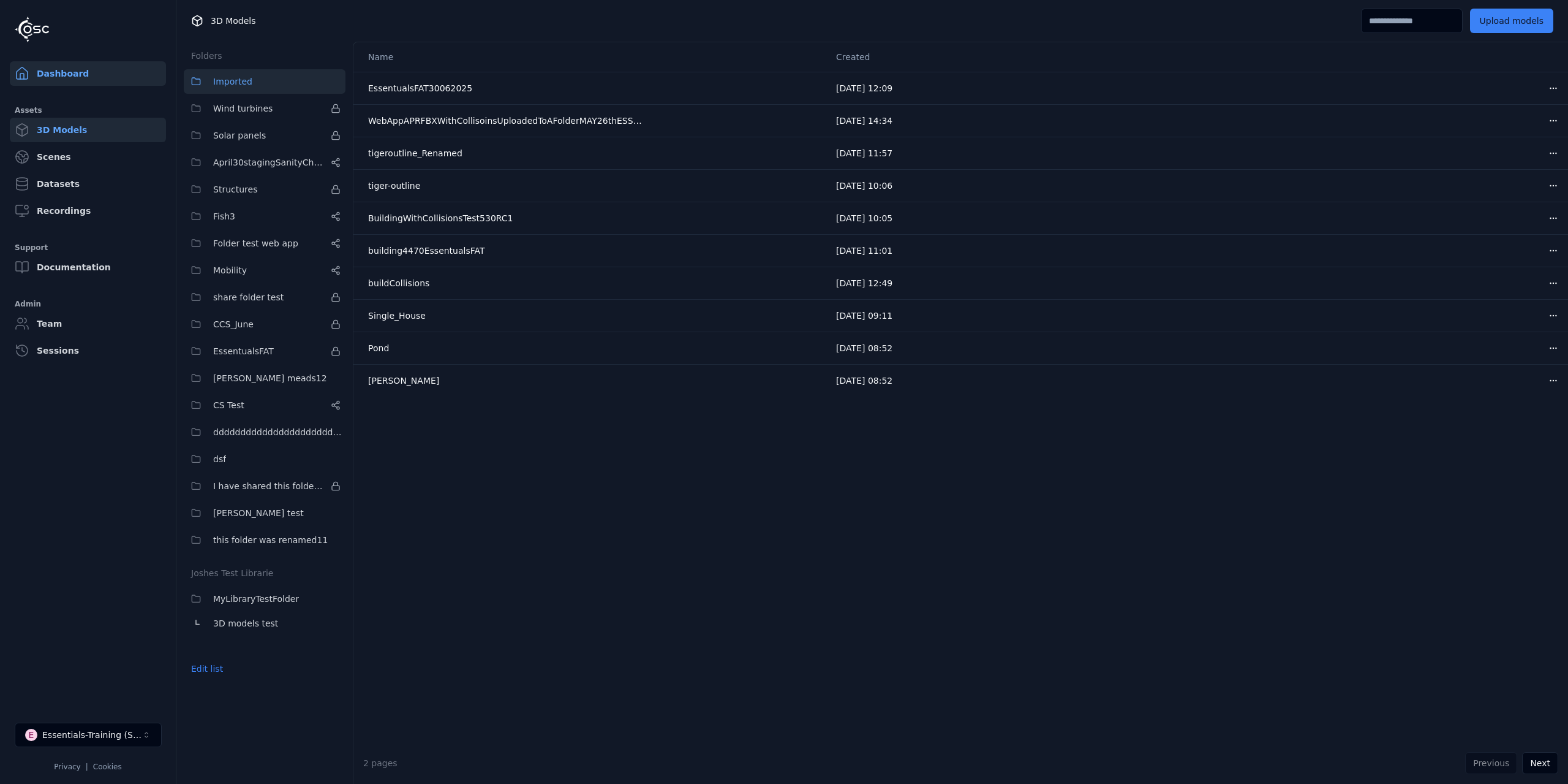
click at [80, 67] on link "Dashboard" at bounding box center [88, 73] width 156 height 25
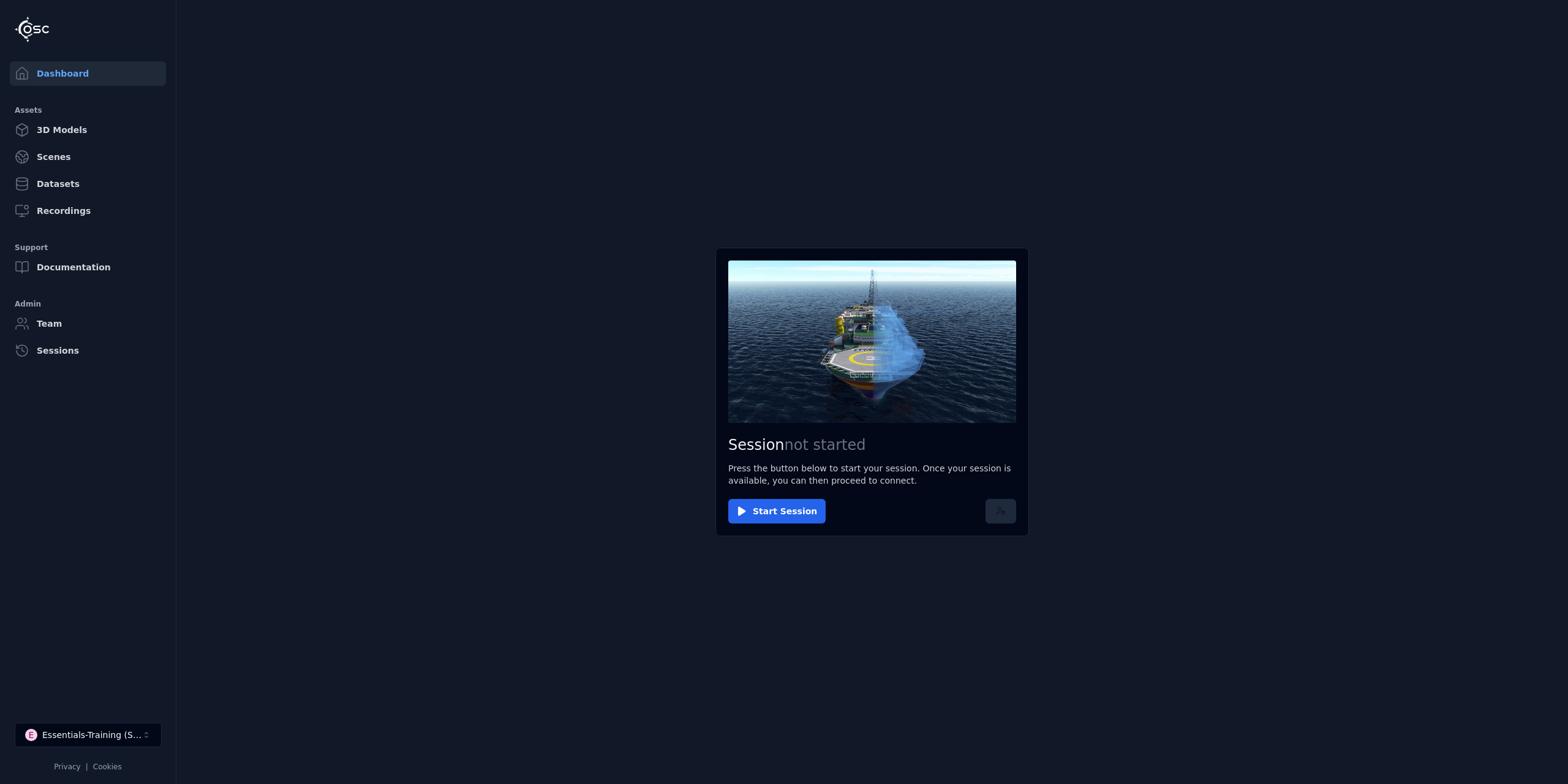
click at [1001, 411] on icon at bounding box center [1001, 511] width 10 height 10
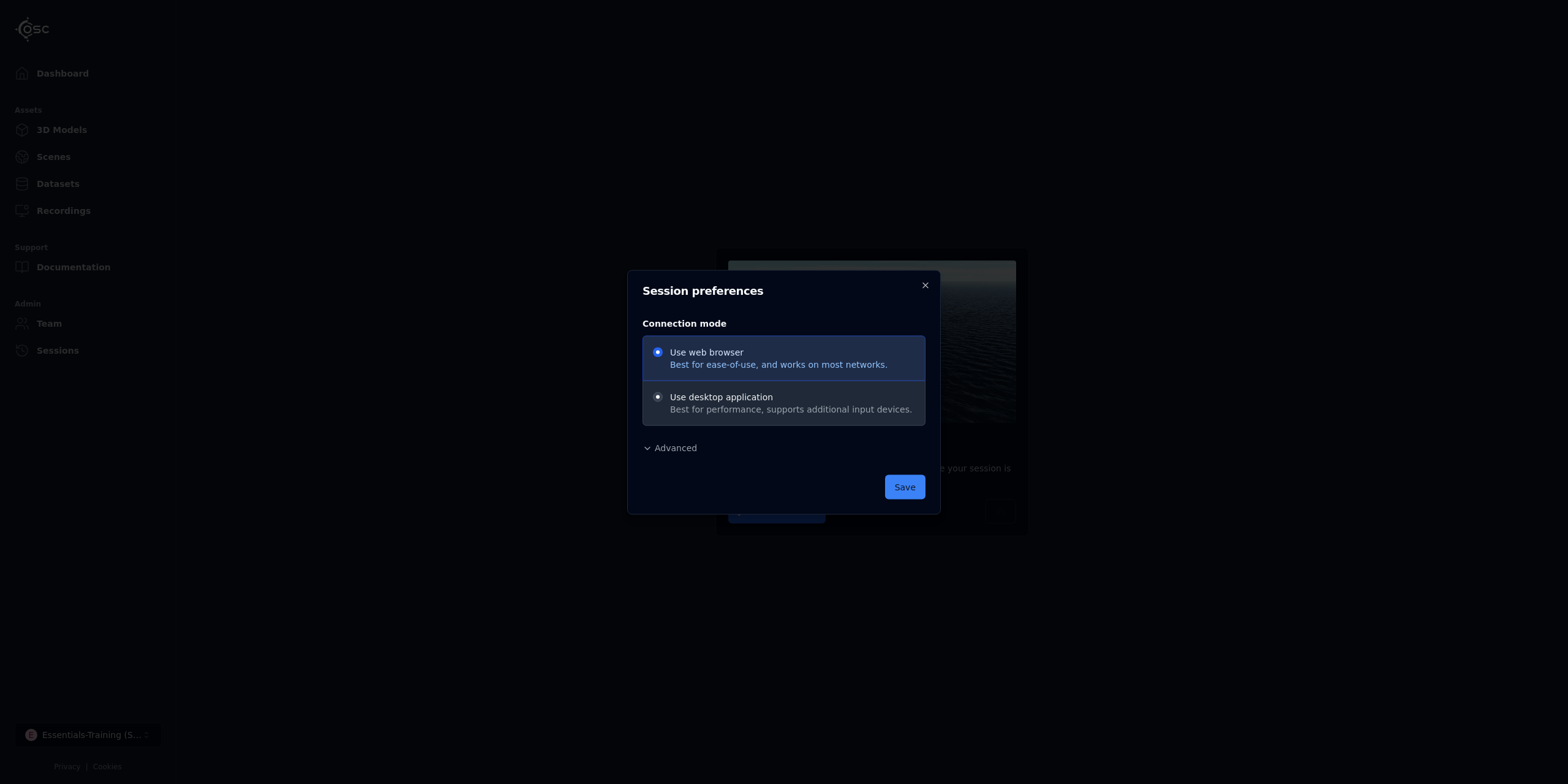
click at [679, 411] on div "Connection mode Use web browser Best for ease-of-use, and works on most network…" at bounding box center [784, 384] width 283 height 159
click at [675, 411] on span "Advanced" at bounding box center [676, 447] width 43 height 10
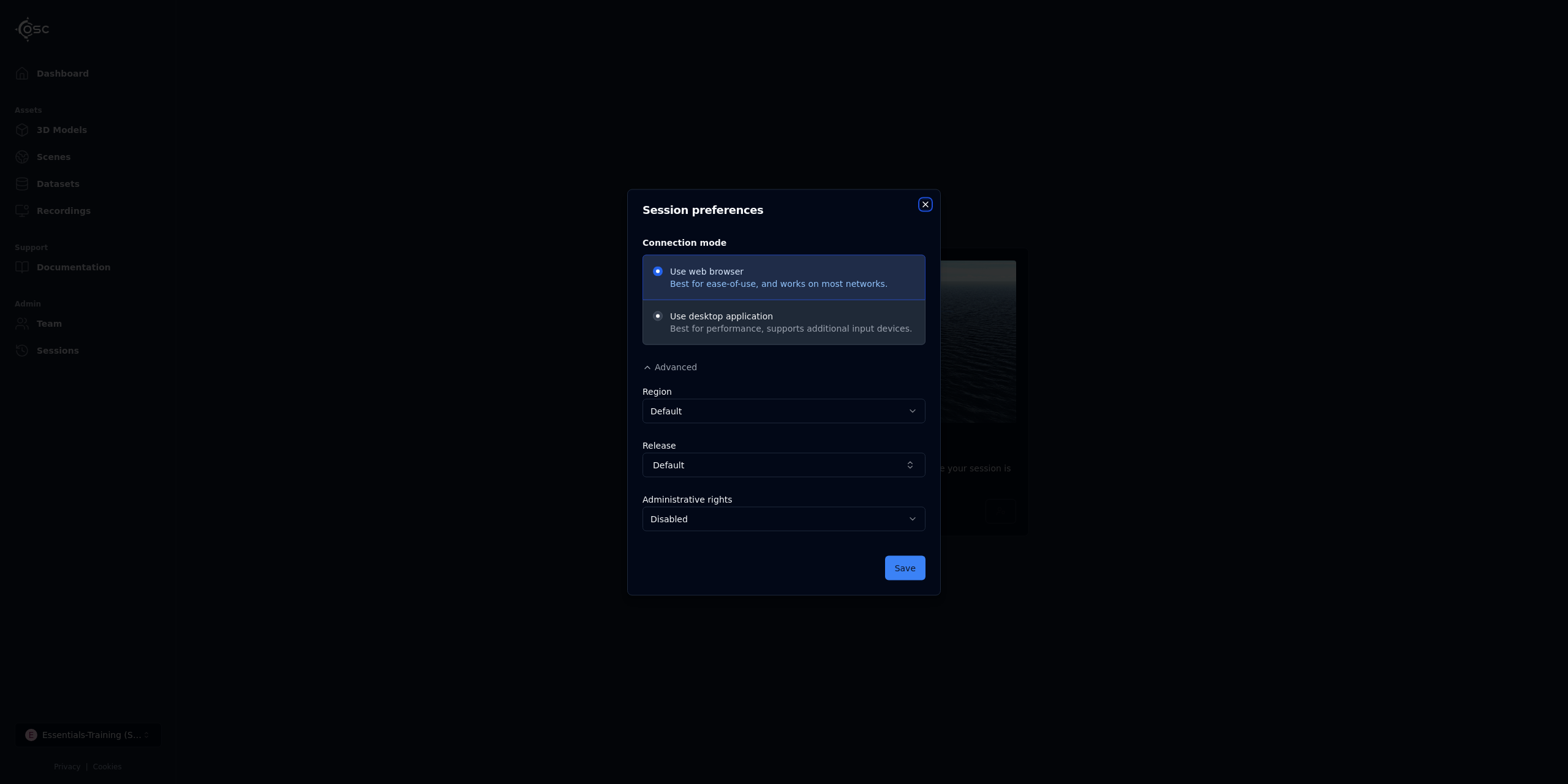
click at [927, 200] on icon "button" at bounding box center [926, 204] width 10 height 10
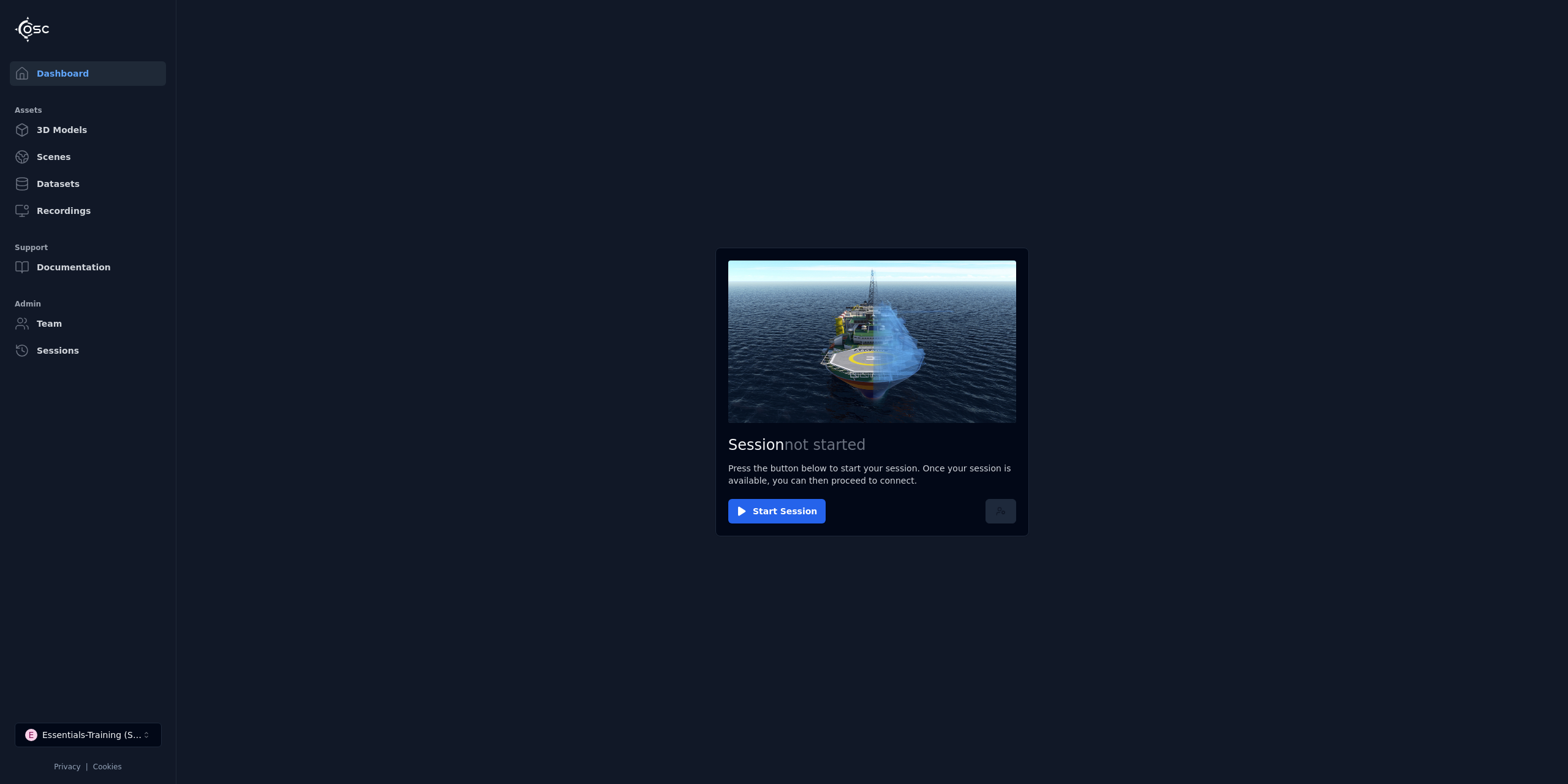
click at [998, 411] on icon at bounding box center [998, 514] width 3 height 3
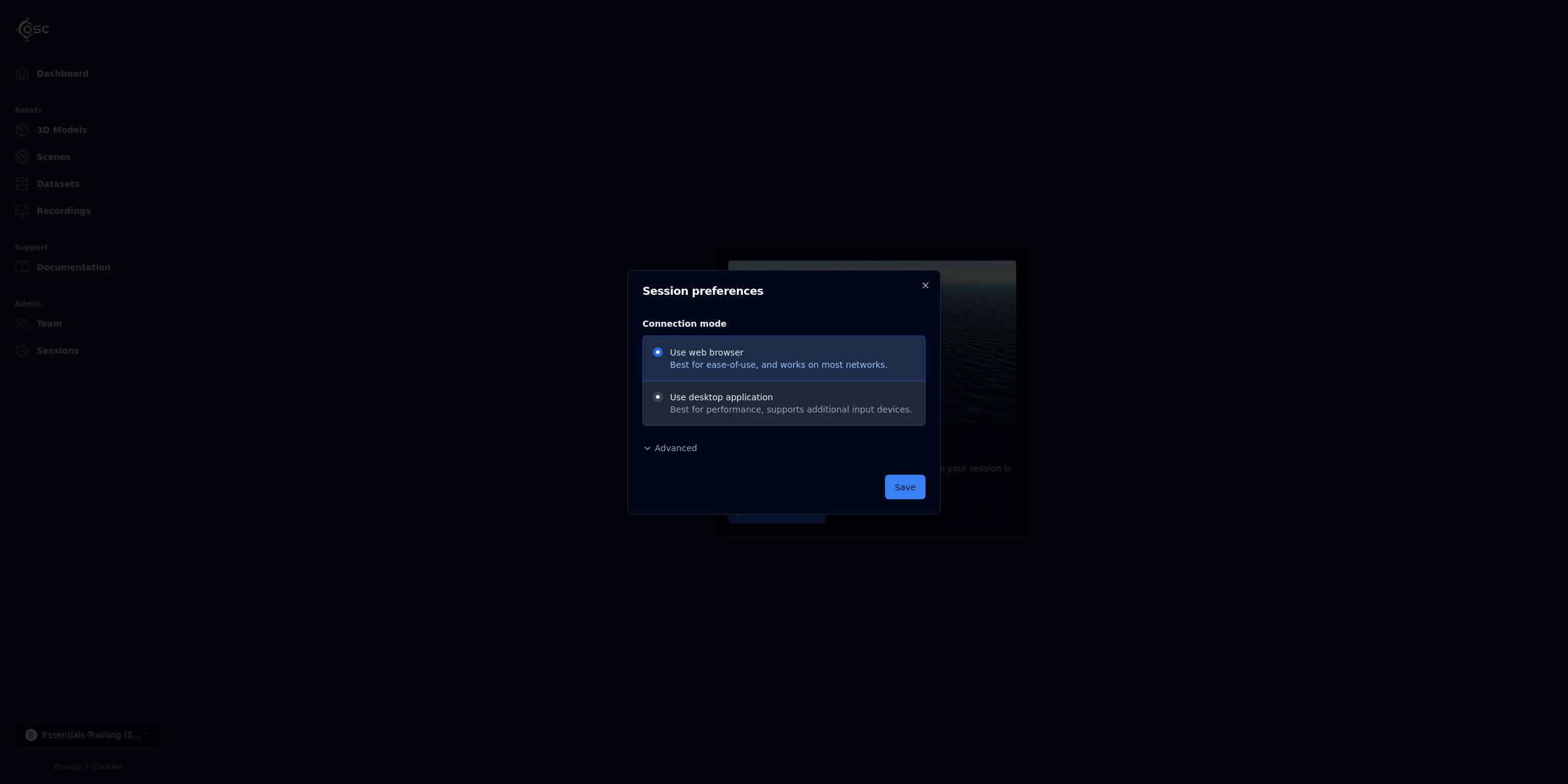
click at [917, 284] on div "Session preferences Connection mode Use web browser Best for ease-of-use, and w…" at bounding box center [784, 392] width 314 height 244
click at [927, 284] on icon "button" at bounding box center [925, 284] width 5 height 5
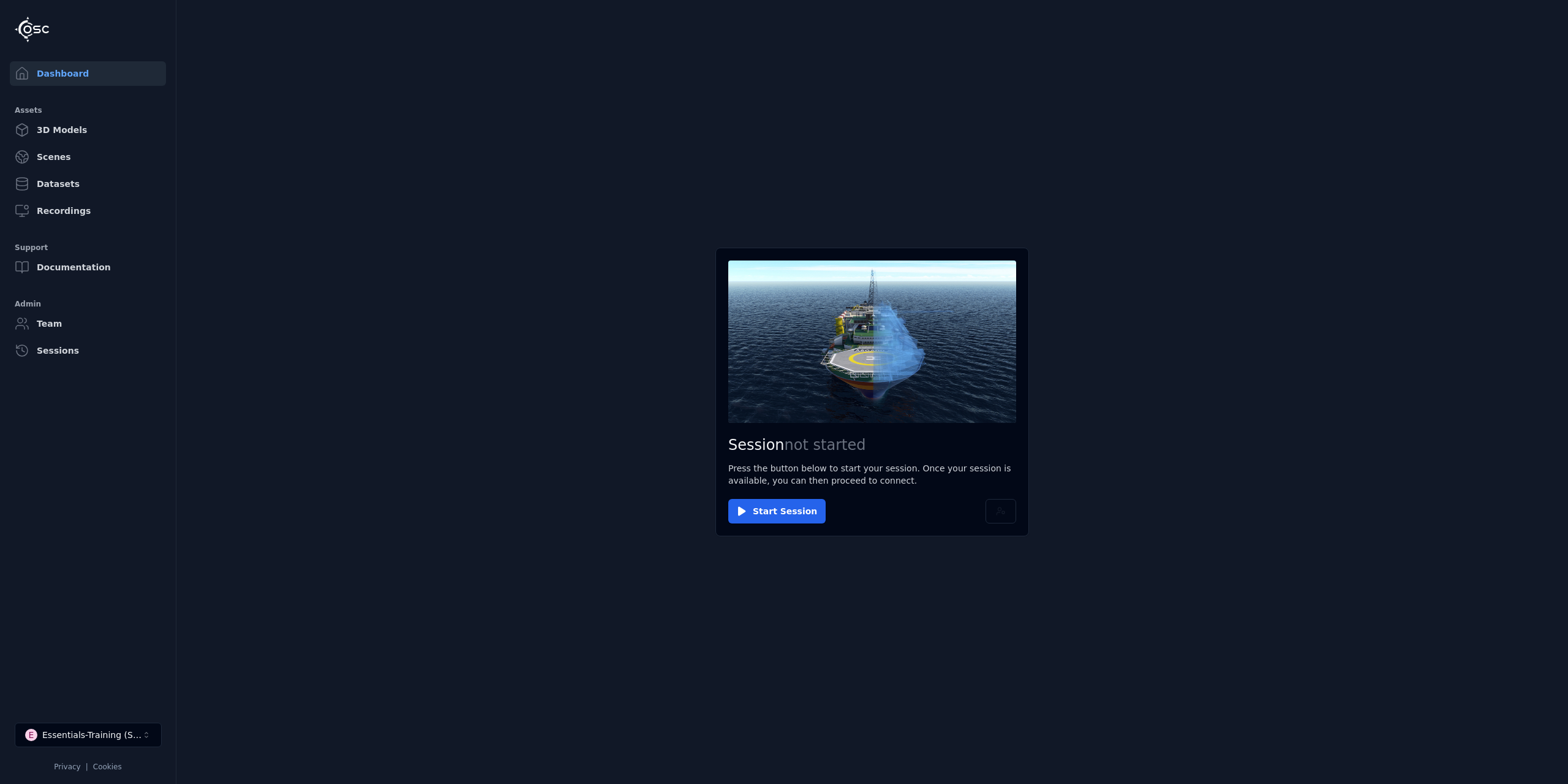
drag, startPoint x: 456, startPoint y: 404, endPoint x: 531, endPoint y: 434, distance: 80.8
click at [455, 404] on main "Session not started Press the button below to start your session. Once your ses…" at bounding box center [872, 392] width 1392 height 784
click at [94, 128] on link "3D Models" at bounding box center [88, 130] width 156 height 25
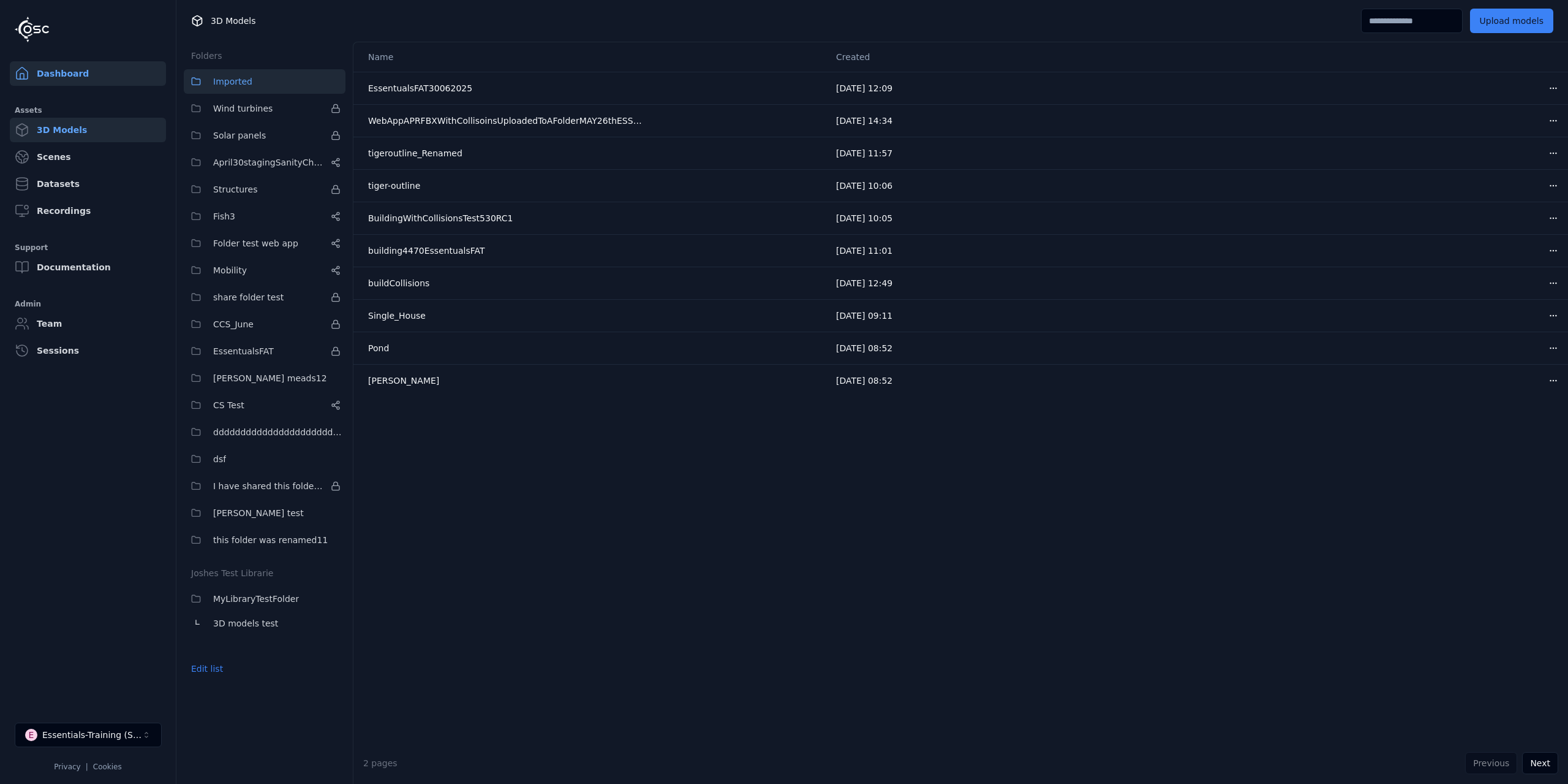
click at [73, 77] on link "Dashboard" at bounding box center [88, 73] width 156 height 25
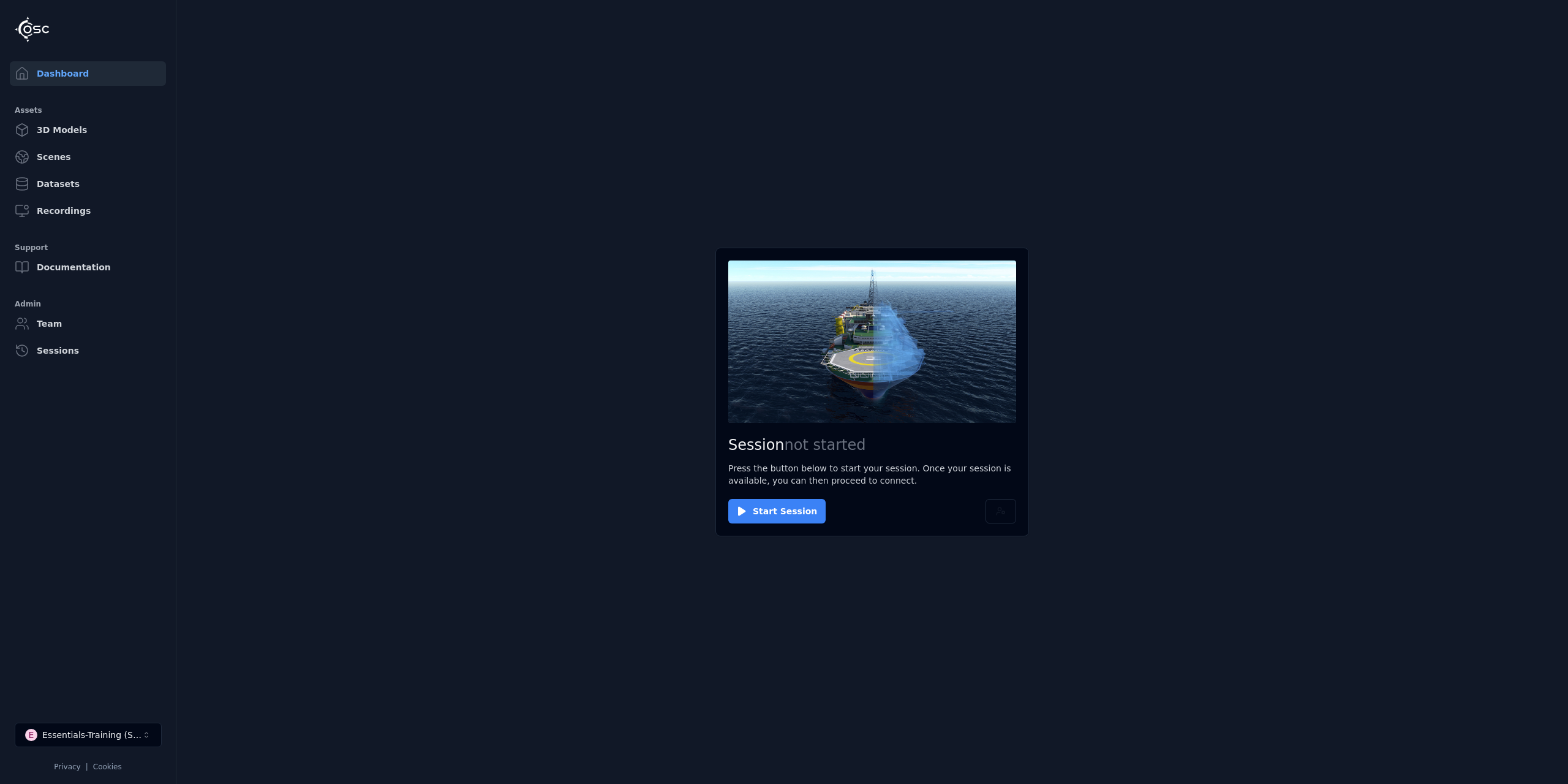
click at [759, 411] on button "Start Session" at bounding box center [777, 511] width 97 height 25
click at [758, 411] on button "Connect" at bounding box center [756, 511] width 56 height 25
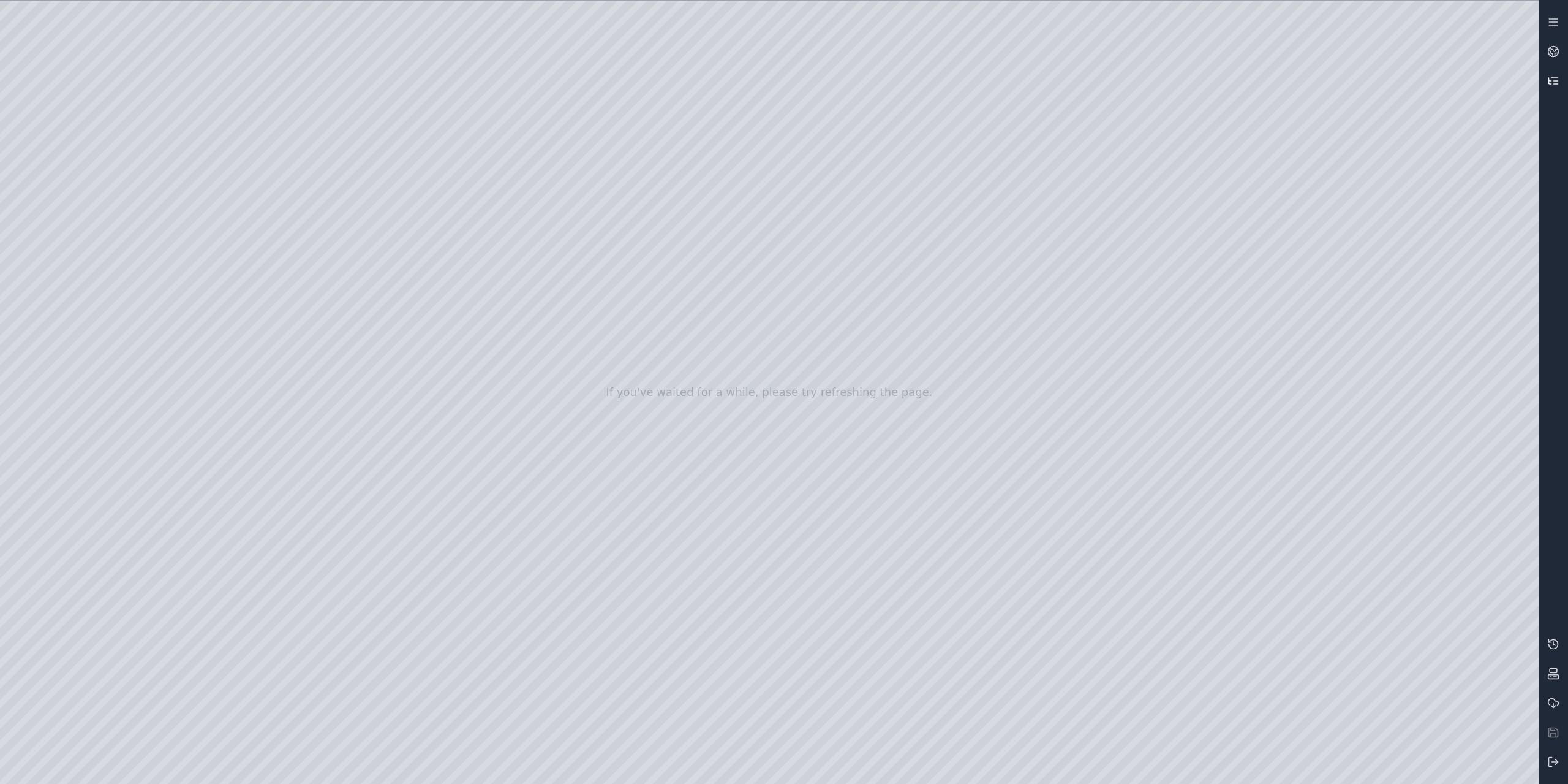
click at [1555, 77] on icon at bounding box center [1554, 81] width 12 height 12
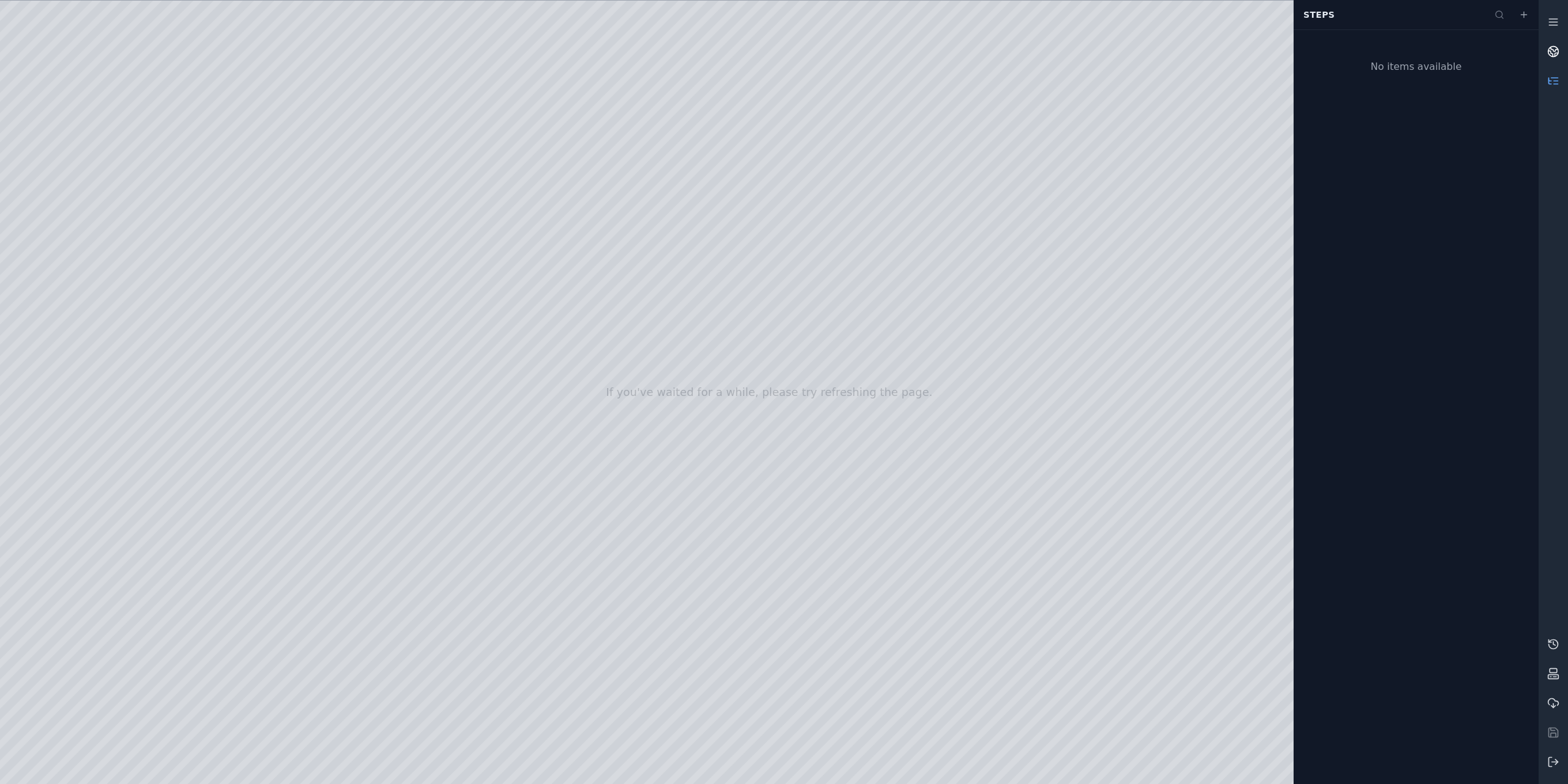
click at [1552, 51] on icon at bounding box center [1554, 51] width 12 height 12
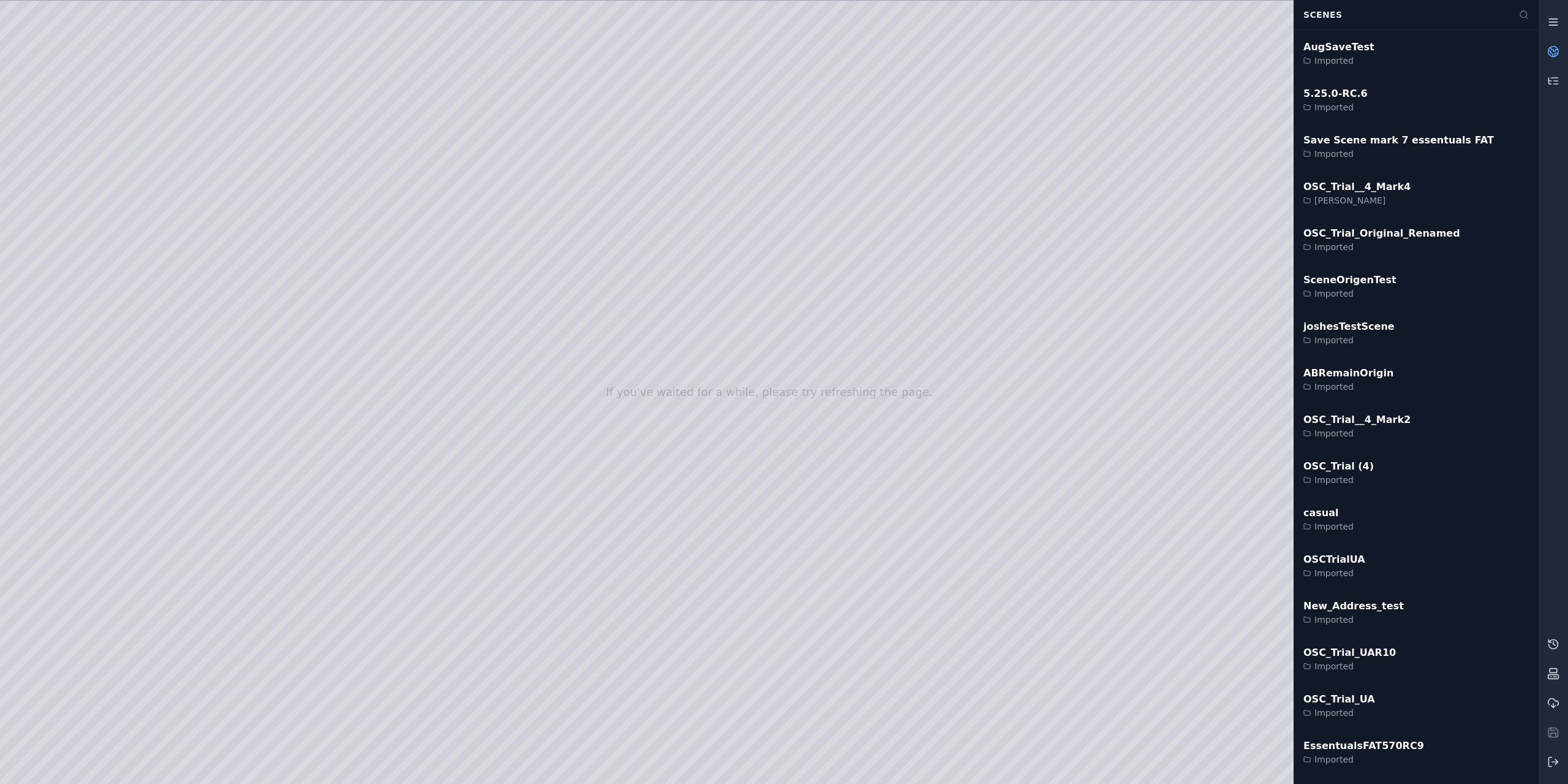
click at [1549, 20] on icon at bounding box center [1554, 22] width 12 height 12
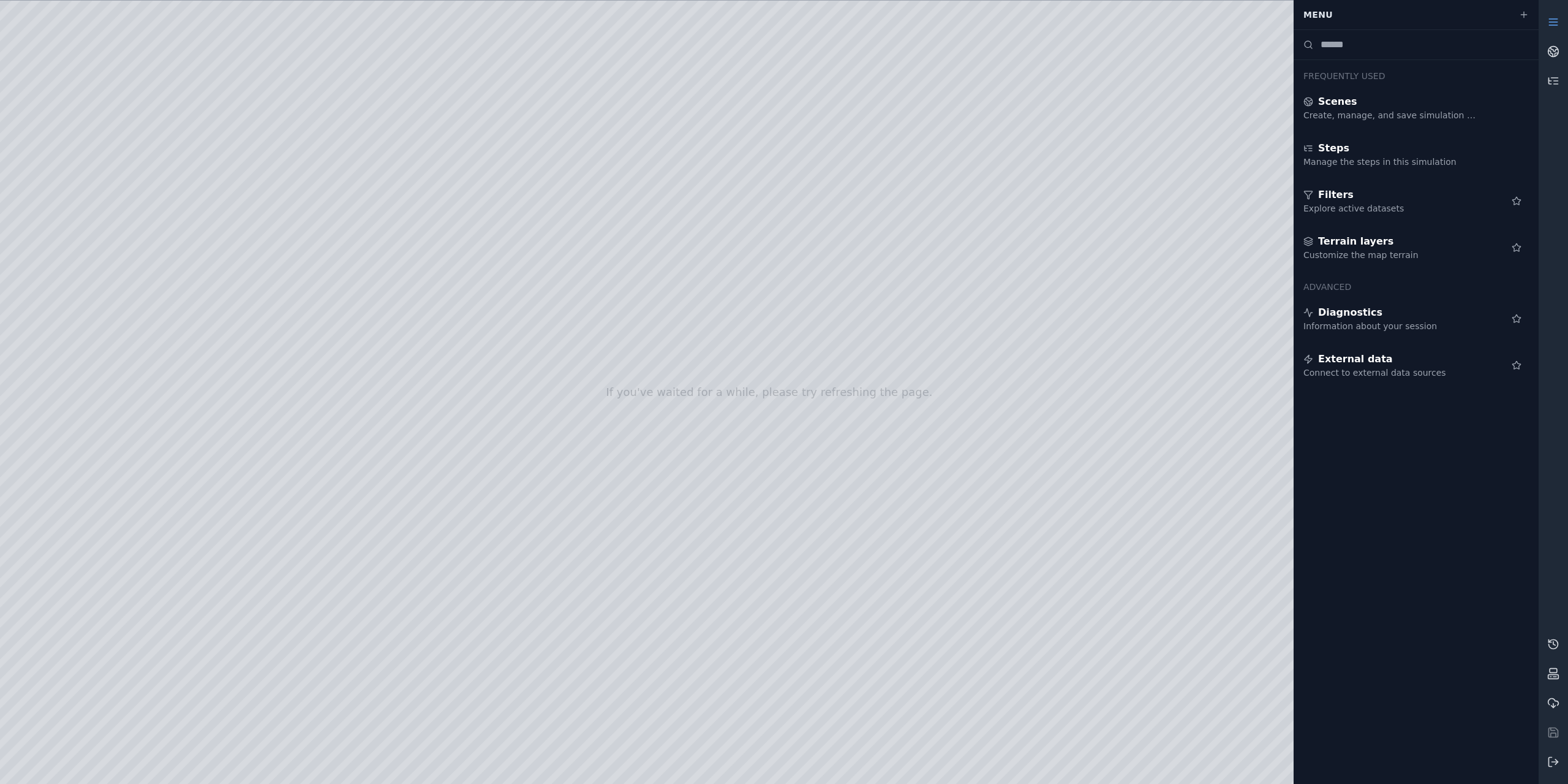
drag, startPoint x: 221, startPoint y: 291, endPoint x: 110, endPoint y: 195, distance: 146.8
click at [219, 288] on div at bounding box center [769, 392] width 1538 height 783
click at [90, 178] on div at bounding box center [769, 392] width 1538 height 783
click at [81, 323] on div at bounding box center [769, 392] width 1538 height 783
click at [76, 411] on div at bounding box center [769, 392] width 1538 height 783
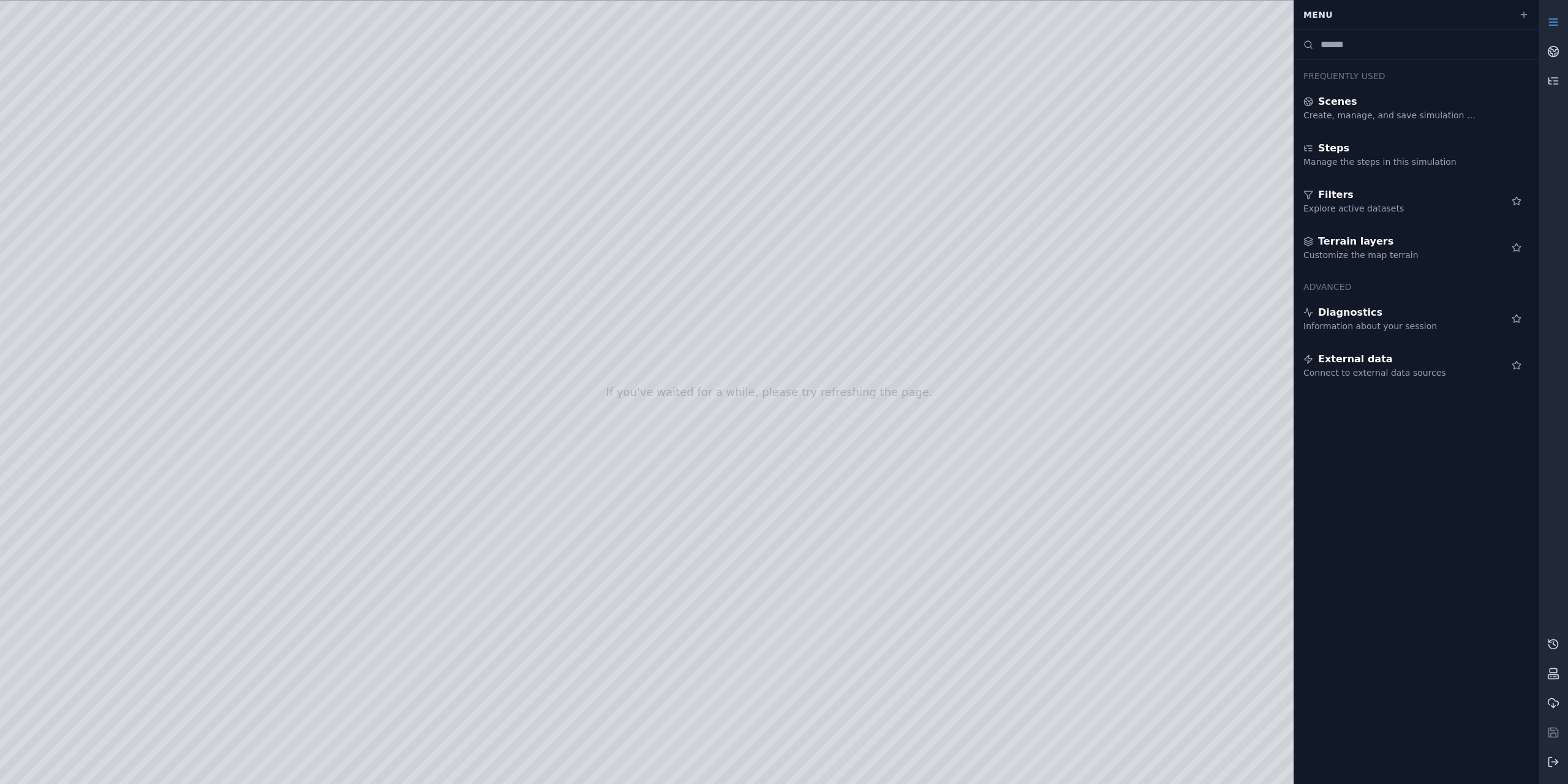
click at [78, 262] on div at bounding box center [769, 392] width 1538 height 783
click at [82, 299] on div at bounding box center [769, 392] width 1538 height 783
click at [325, 98] on div at bounding box center [769, 392] width 1538 height 783
click at [1546, 50] on link at bounding box center [1553, 51] width 30 height 30
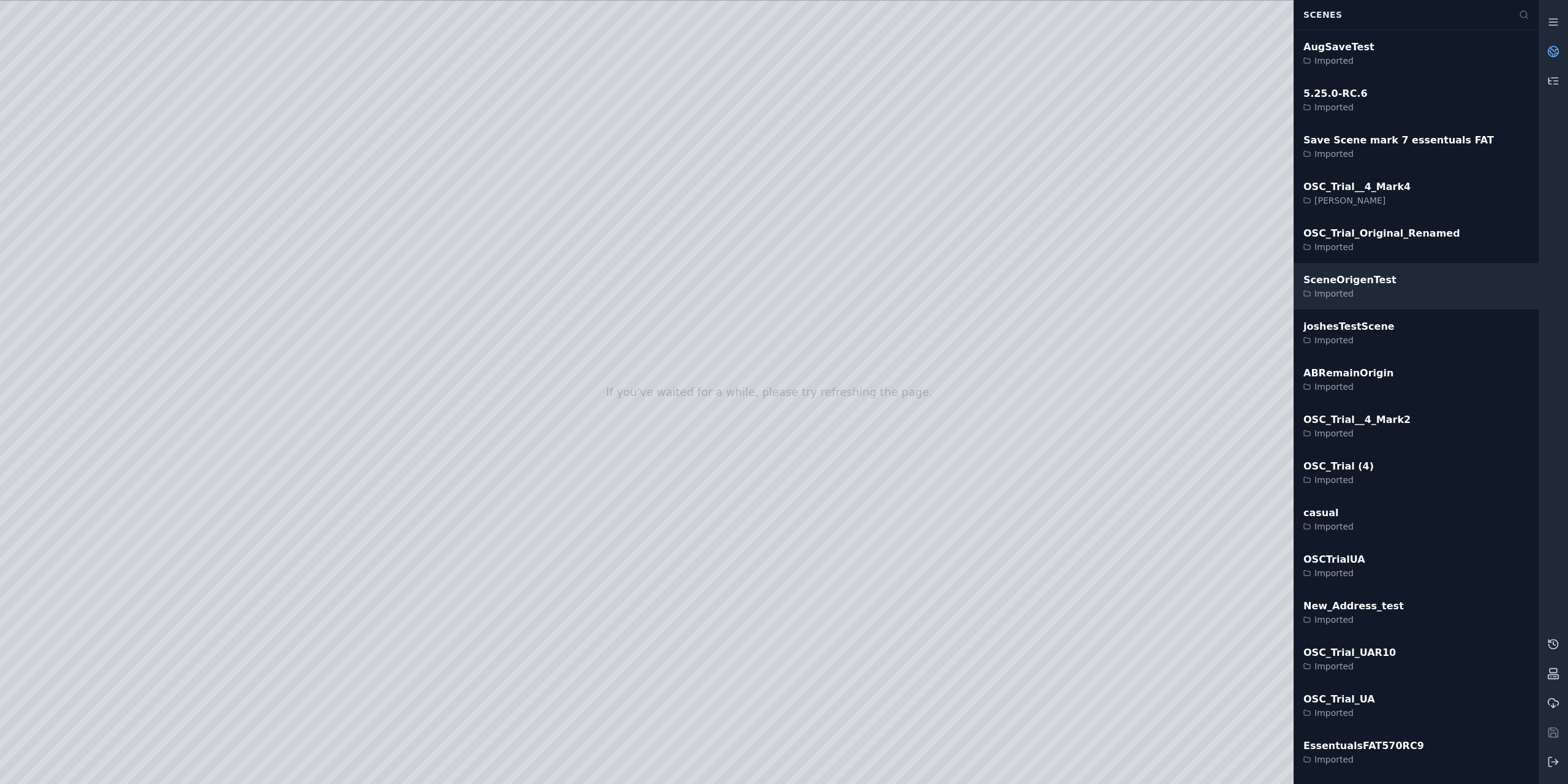
click at [1385, 281] on div "SceneOrigenTest Imported" at bounding box center [1416, 286] width 245 height 47
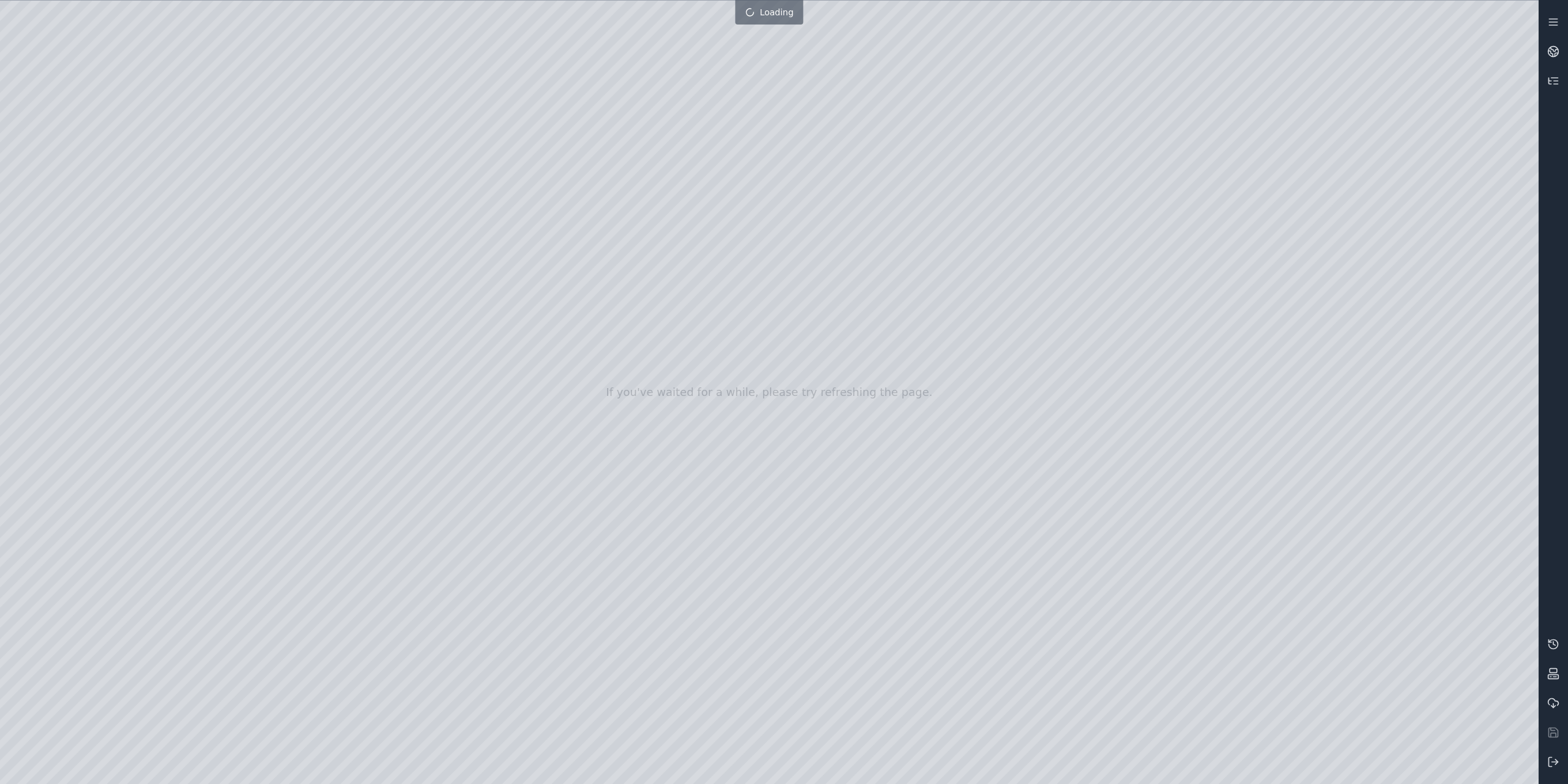
click at [324, 95] on div at bounding box center [769, 392] width 1538 height 783
click at [152, 52] on div at bounding box center [769, 392] width 1538 height 783
click at [75, 267] on div at bounding box center [769, 392] width 1538 height 783
click at [73, 267] on div at bounding box center [769, 392] width 1538 height 783
click at [88, 288] on div at bounding box center [769, 392] width 1538 height 783
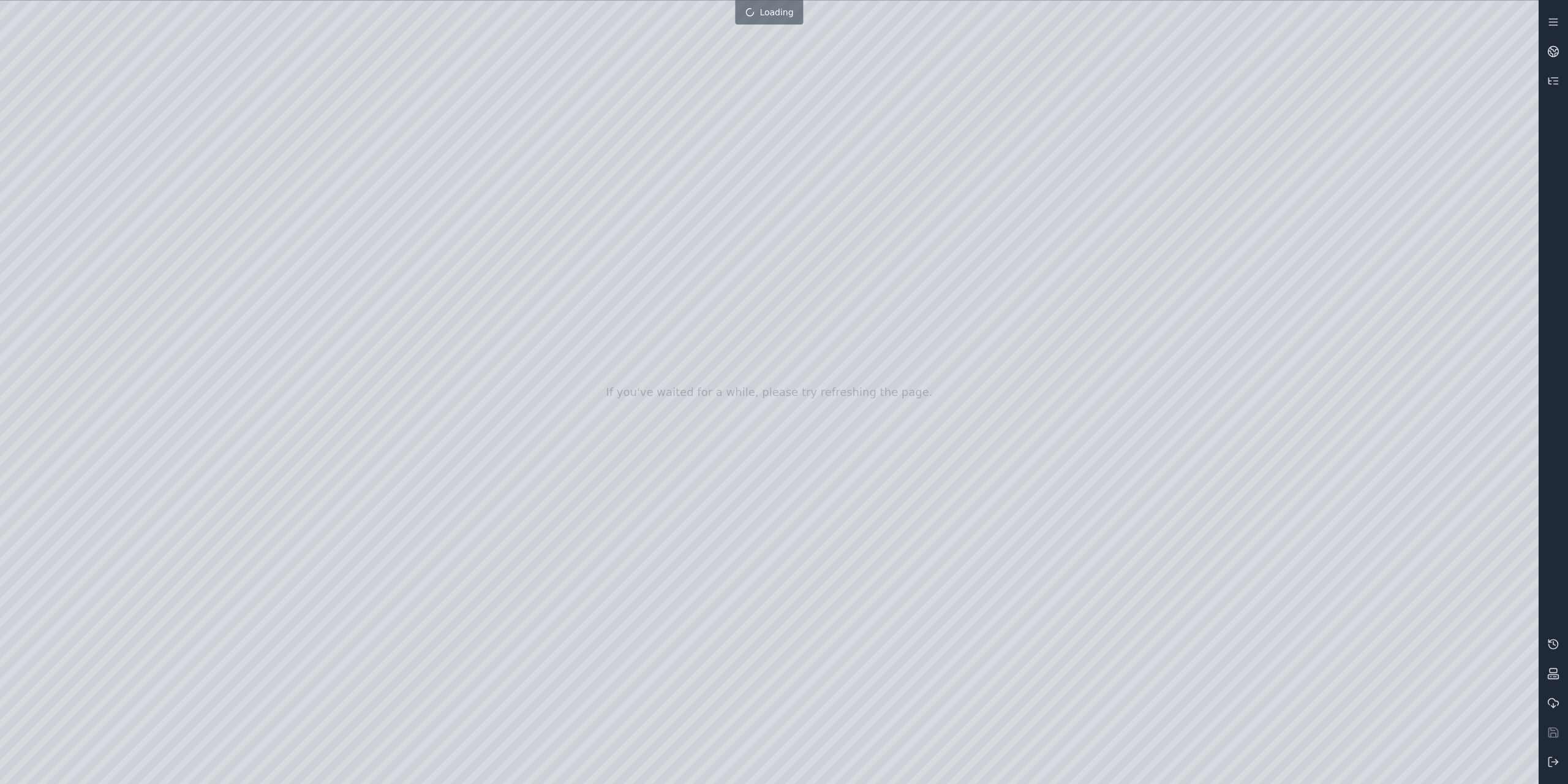
click at [322, 103] on div at bounding box center [769, 392] width 1538 height 783
click at [51, 221] on div at bounding box center [769, 392] width 1538 height 783
click at [54, 191] on div at bounding box center [769, 392] width 1538 height 783
click at [61, 163] on div at bounding box center [769, 392] width 1538 height 783
click at [95, 236] on div at bounding box center [769, 392] width 1538 height 783
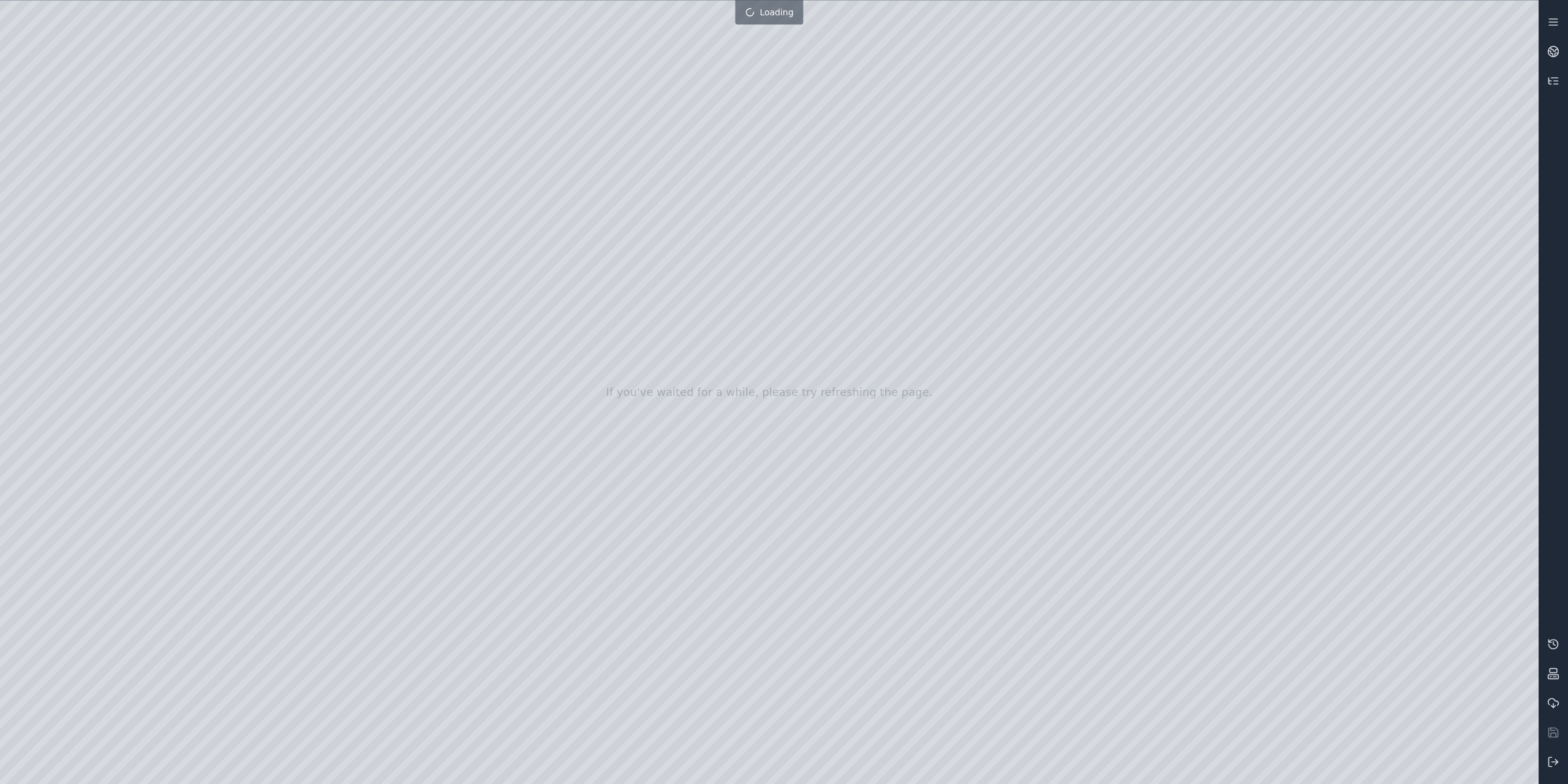
click at [100, 255] on div at bounding box center [769, 392] width 1538 height 783
click at [83, 279] on div at bounding box center [769, 392] width 1538 height 783
click at [76, 255] on div at bounding box center [769, 392] width 1538 height 783
click at [77, 227] on div at bounding box center [769, 392] width 1538 height 783
click at [83, 197] on div at bounding box center [769, 392] width 1538 height 783
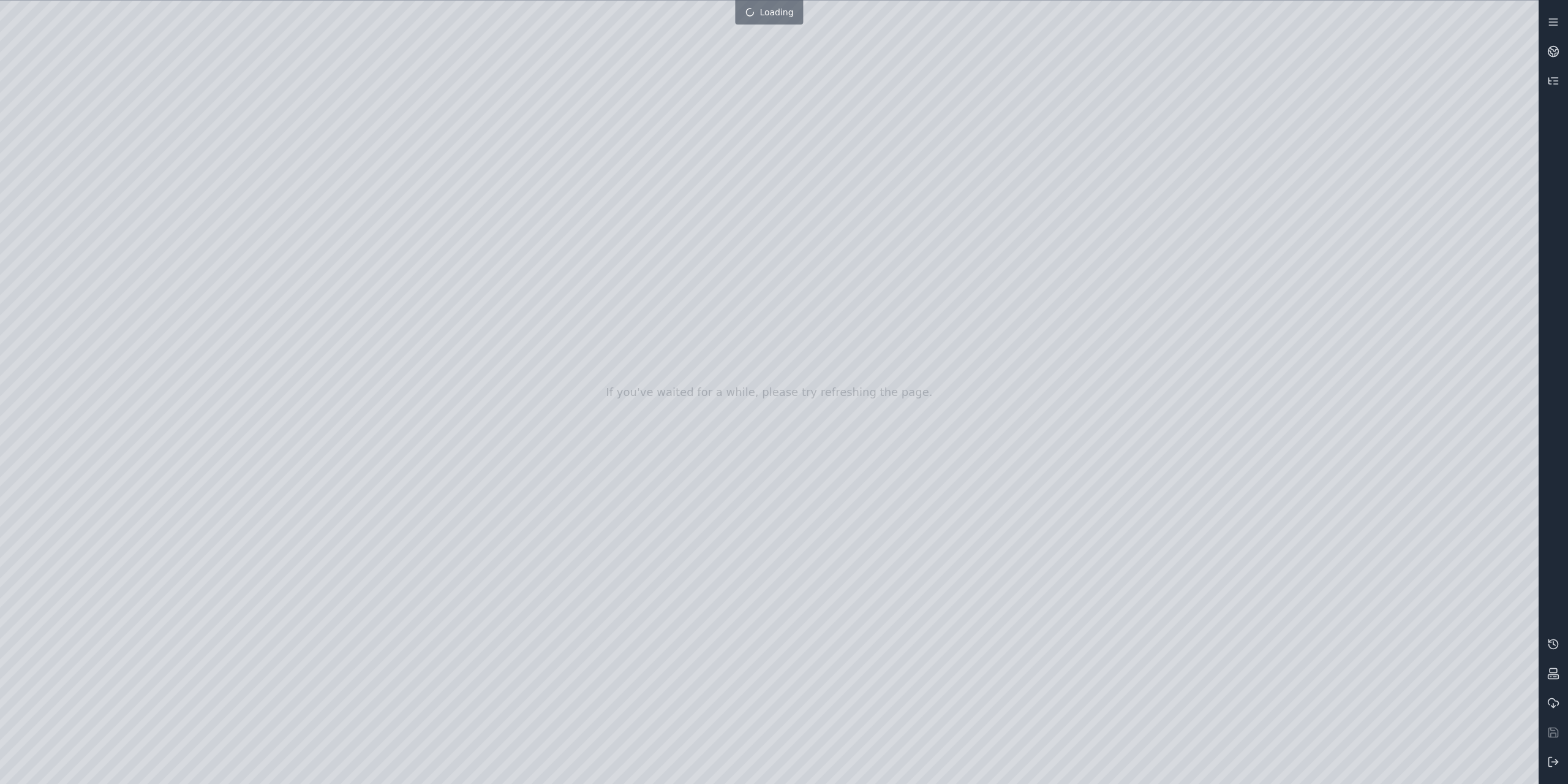
click at [83, 274] on div at bounding box center [769, 392] width 1538 height 783
click at [75, 315] on div at bounding box center [769, 392] width 1538 height 783
click at [83, 242] on div at bounding box center [769, 392] width 1538 height 783
click at [86, 235] on div at bounding box center [769, 392] width 1538 height 783
click at [77, 264] on div at bounding box center [769, 392] width 1538 height 783
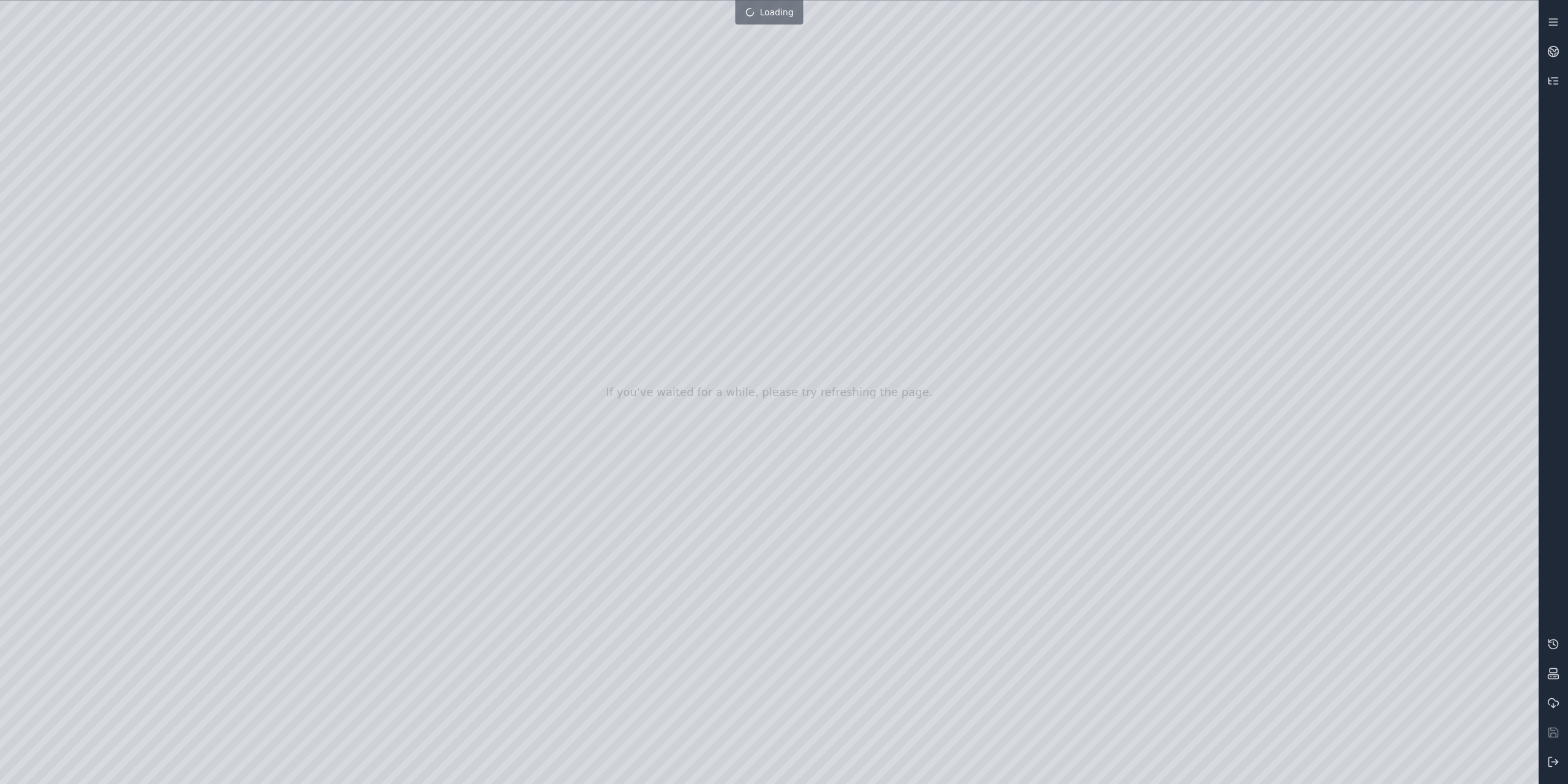
click at [69, 288] on div at bounding box center [769, 392] width 1538 height 783
click at [65, 312] on div at bounding box center [769, 392] width 1538 height 783
click at [64, 340] on div at bounding box center [769, 392] width 1538 height 783
click at [70, 390] on div at bounding box center [769, 392] width 1538 height 783
click at [75, 374] on div at bounding box center [769, 392] width 1538 height 783
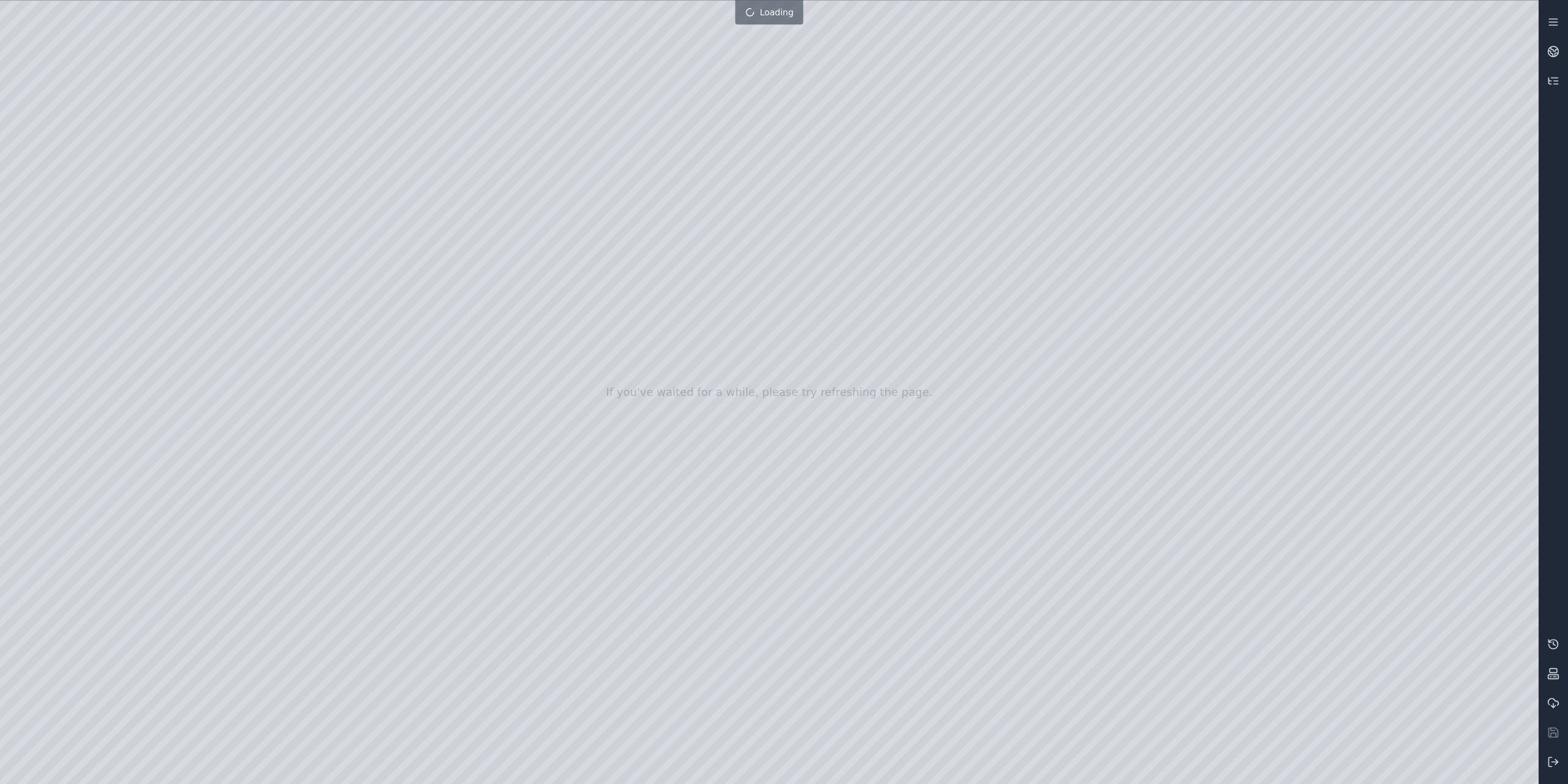
click at [77, 405] on div at bounding box center [769, 392] width 1538 height 783
click at [73, 411] on div at bounding box center [769, 392] width 1538 height 783
click at [237, 219] on div at bounding box center [769, 392] width 1538 height 783
click at [200, 224] on div at bounding box center [769, 392] width 1538 height 783
click at [1554, 759] on icon at bounding box center [1554, 762] width 12 height 12
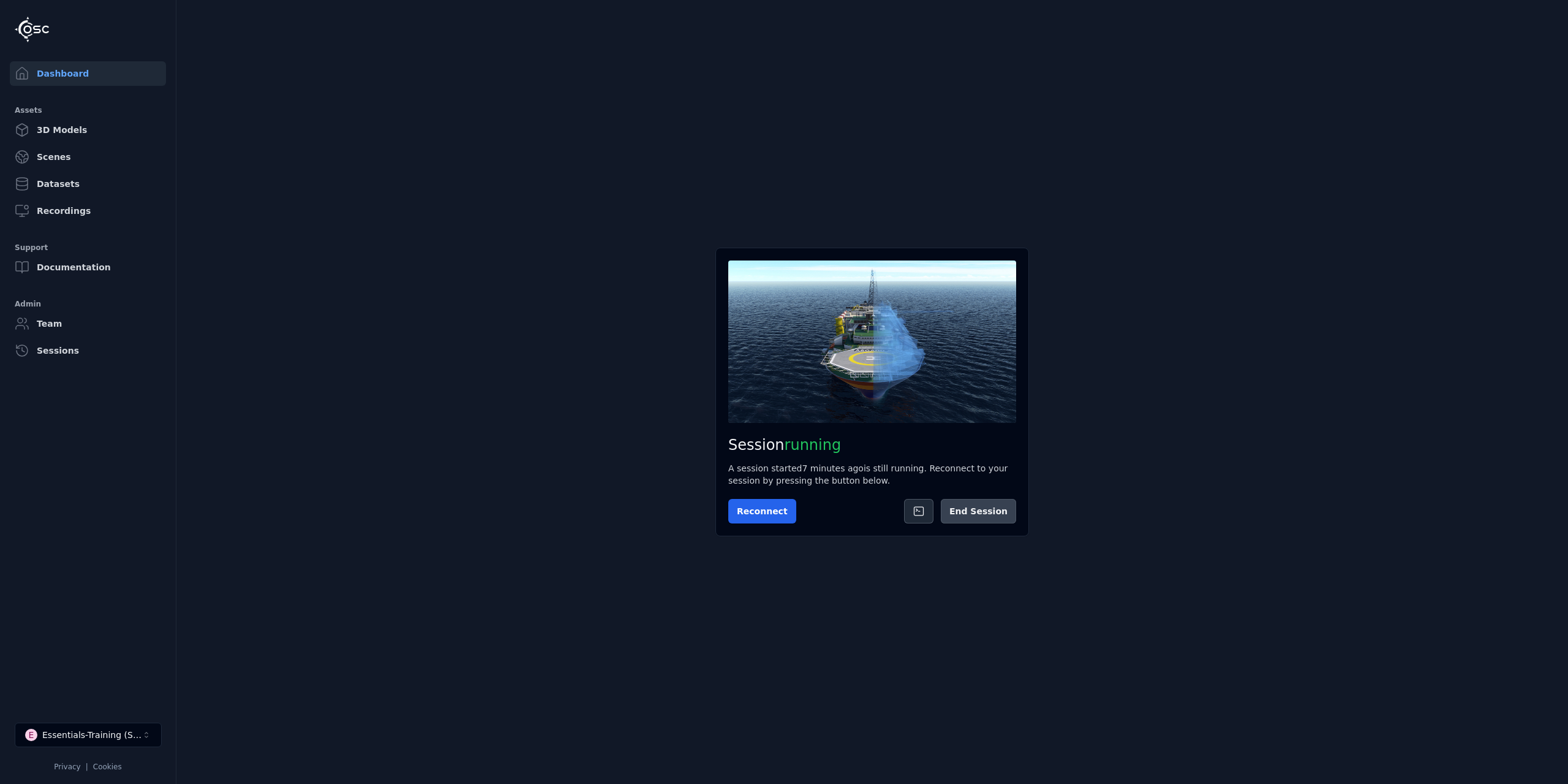
click at [1014, 516] on button "End Session" at bounding box center [979, 511] width 75 height 25
